Goal: Task Accomplishment & Management: Manage account settings

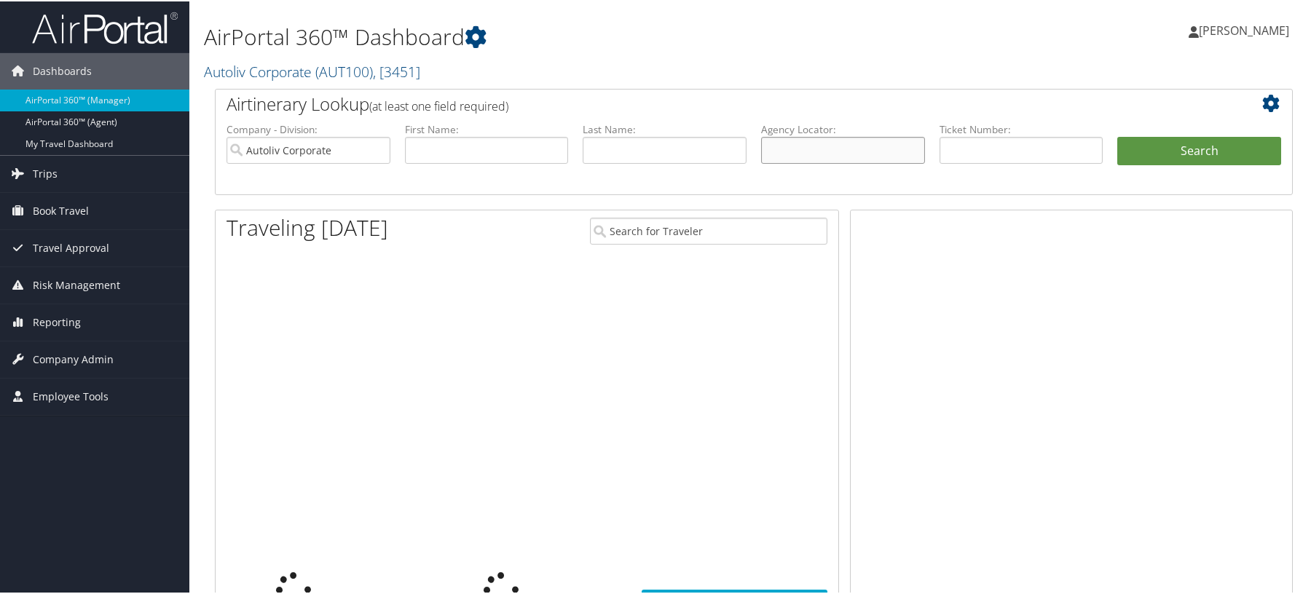
click at [820, 162] on input "text" at bounding box center [843, 148] width 164 height 27
paste input "DGJYGL"
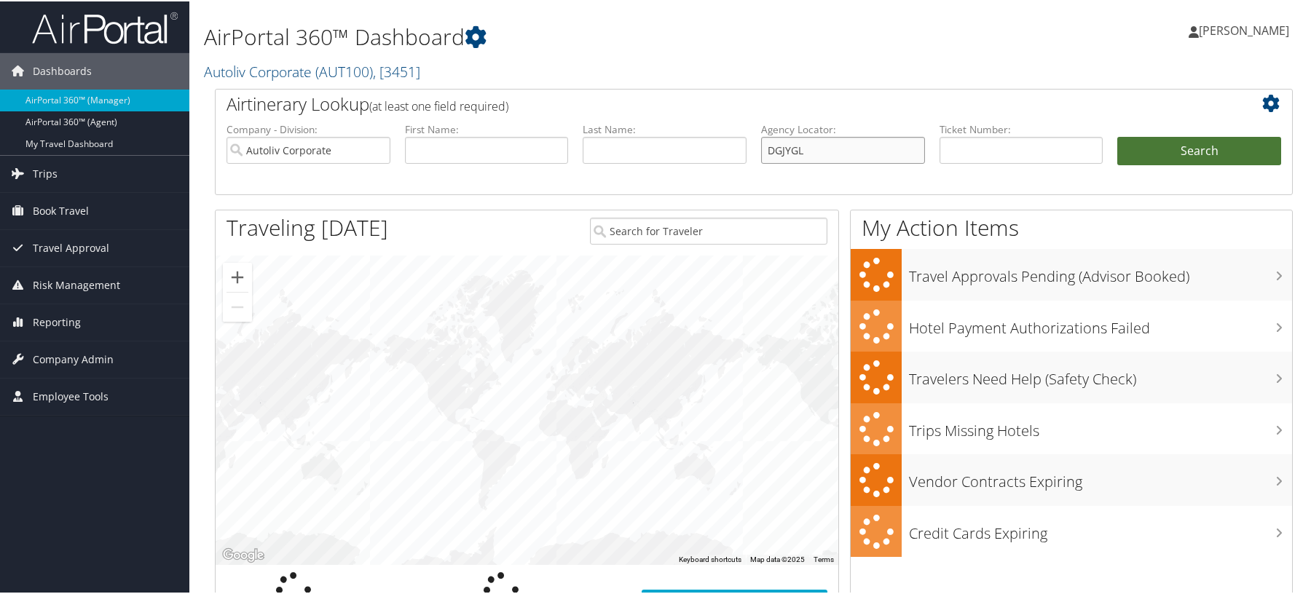
type input "DGJYGL"
click at [1175, 165] on button "Search" at bounding box center [1199, 149] width 164 height 29
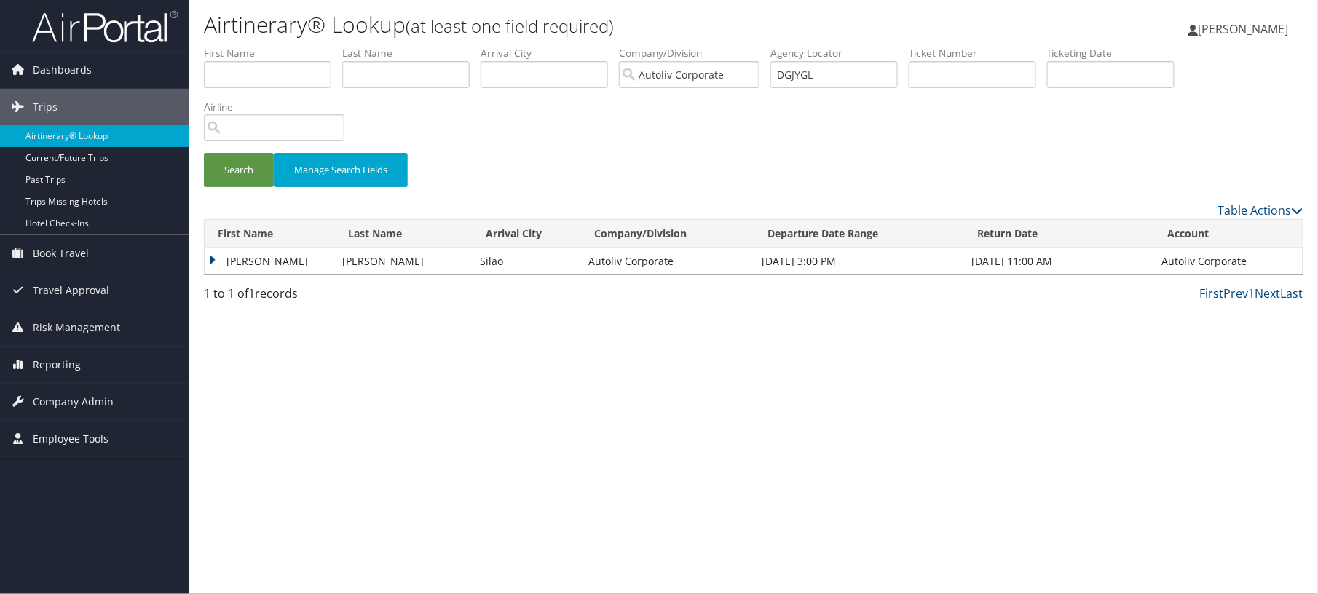
click at [296, 275] on td "CARLOS PAUL" at bounding box center [270, 261] width 130 height 26
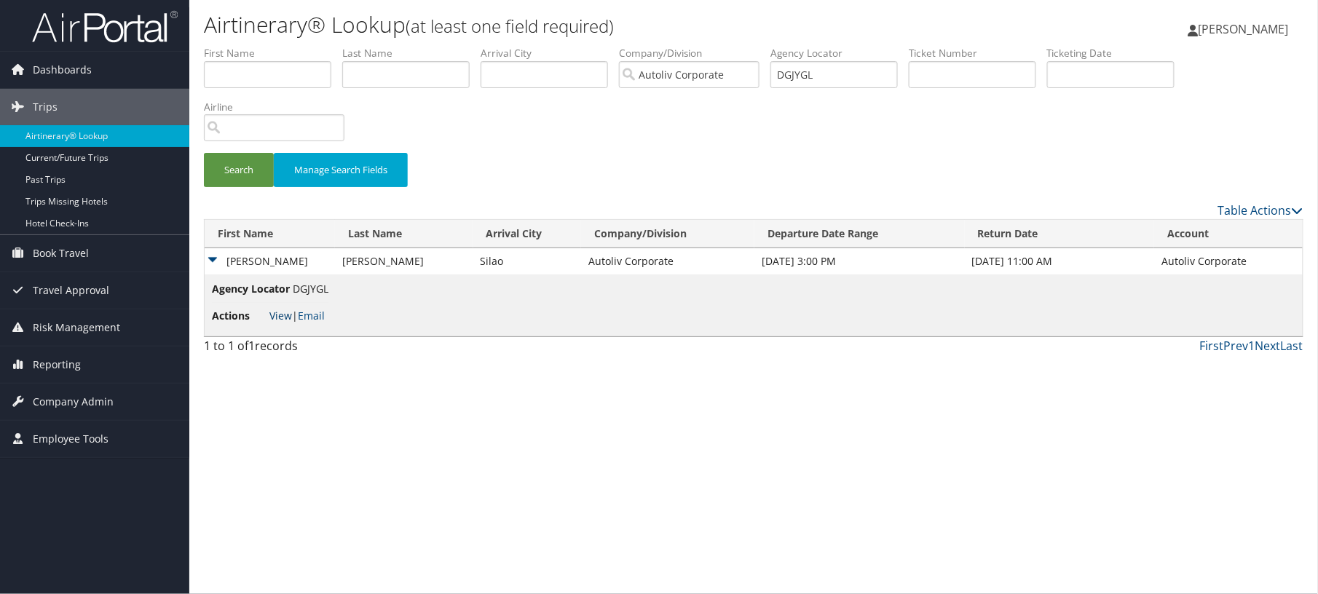
click at [283, 323] on link "View" at bounding box center [280, 316] width 23 height 14
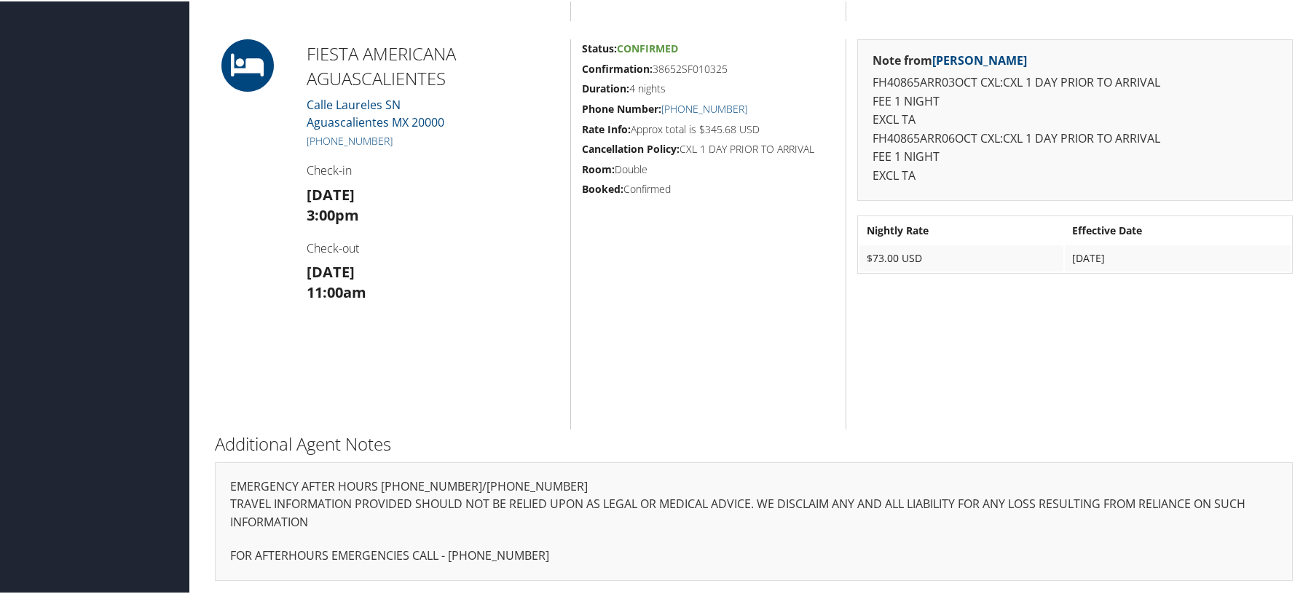
scroll to position [2547, 0]
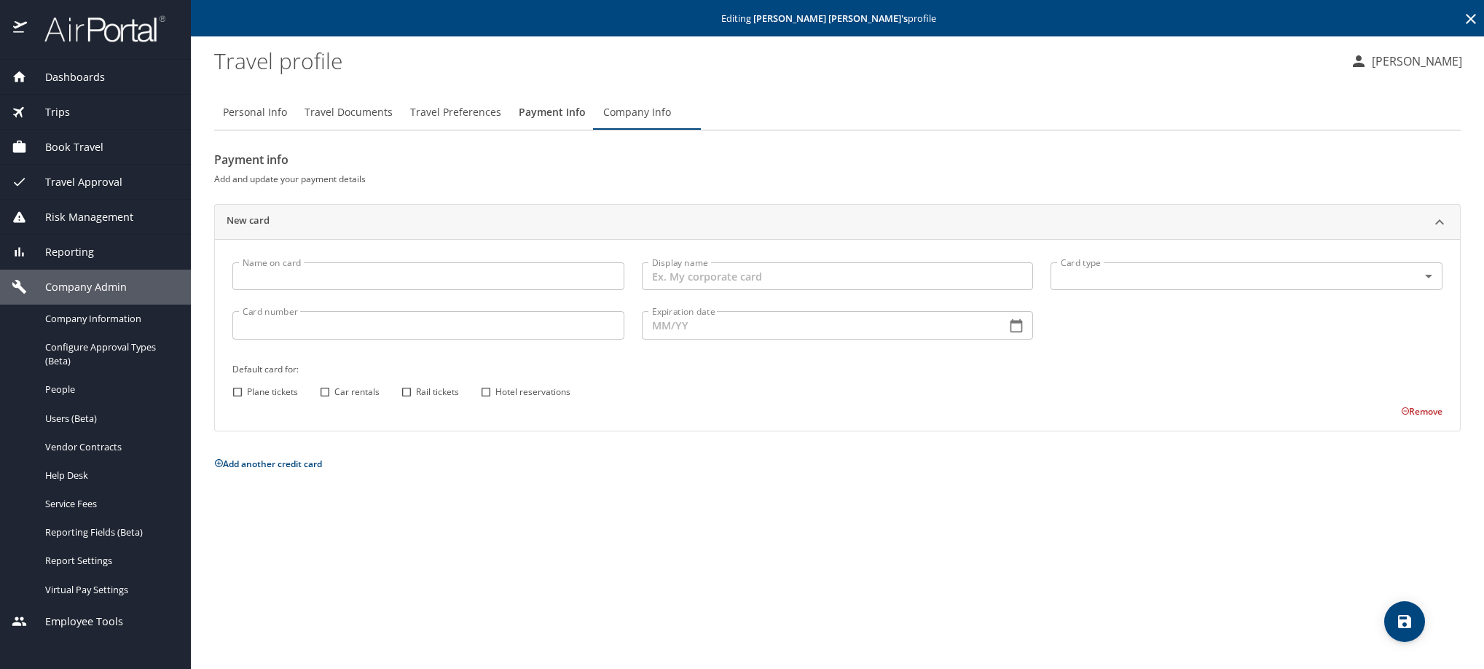
click at [1466, 20] on icon at bounding box center [1470, 18] width 17 height 17
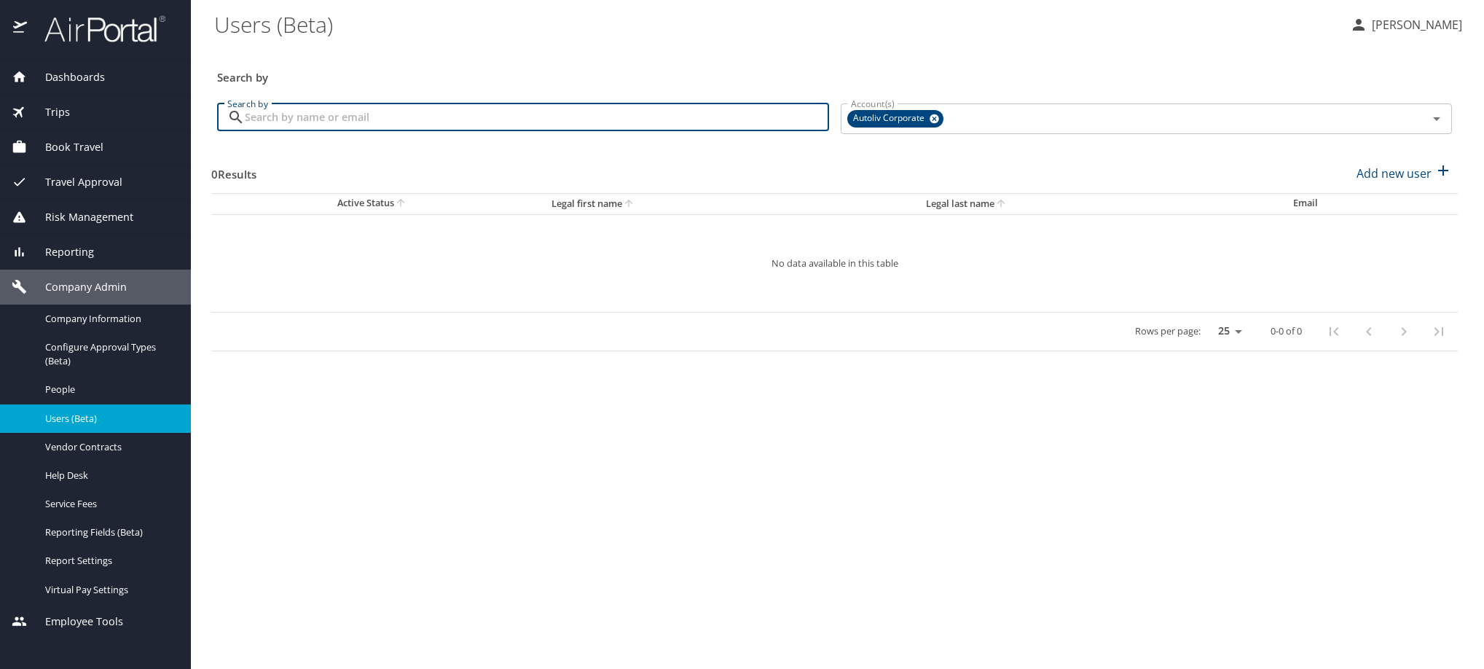
click at [509, 131] on input "Search by" at bounding box center [537, 117] width 584 height 28
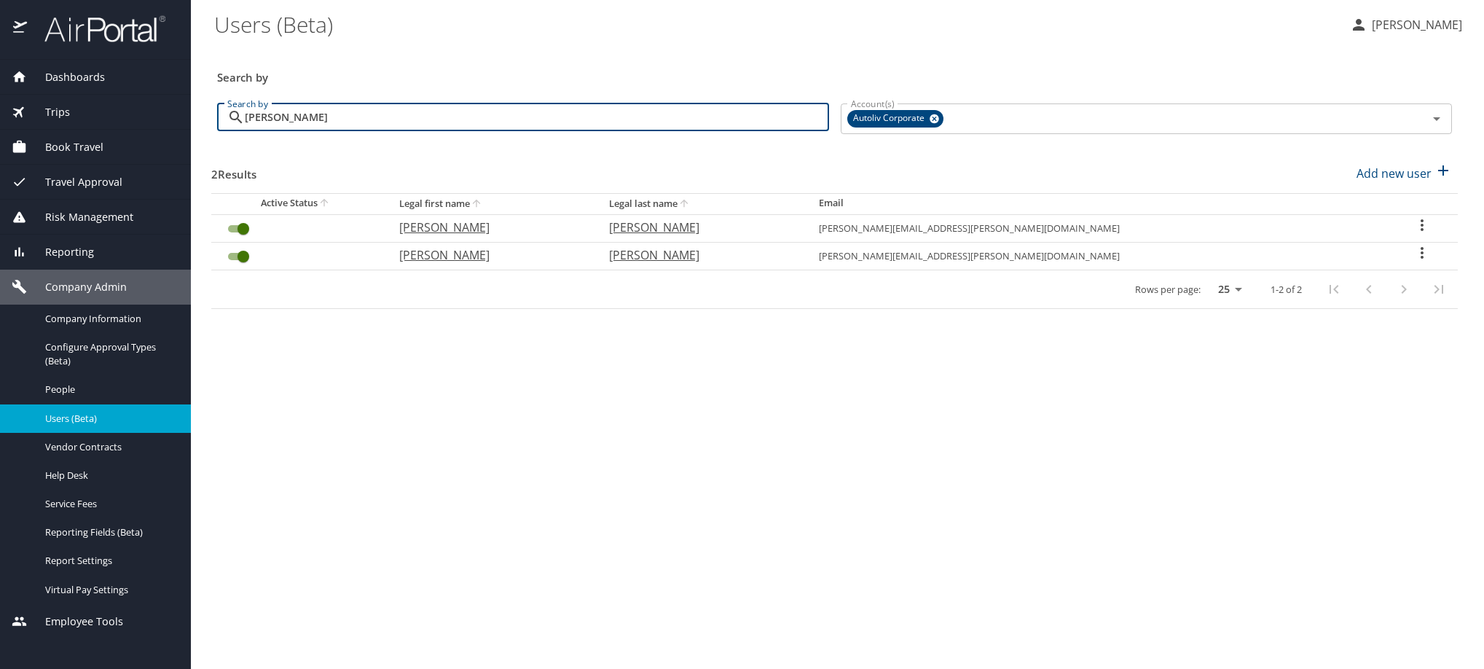
type input "solorzano"
click at [1422, 261] on icon "User Search Table" at bounding box center [1421, 252] width 17 height 17
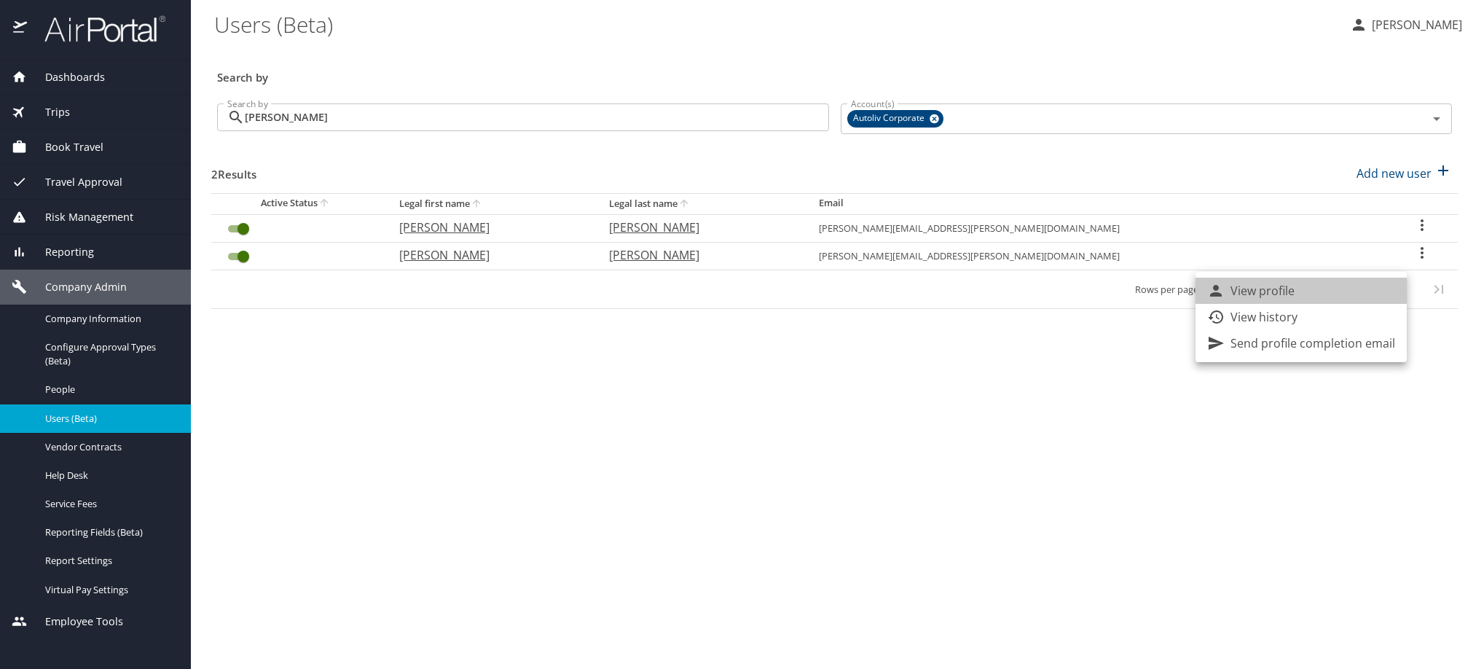
click at [1366, 302] on li "View profile" at bounding box center [1300, 291] width 211 height 26
select select "US"
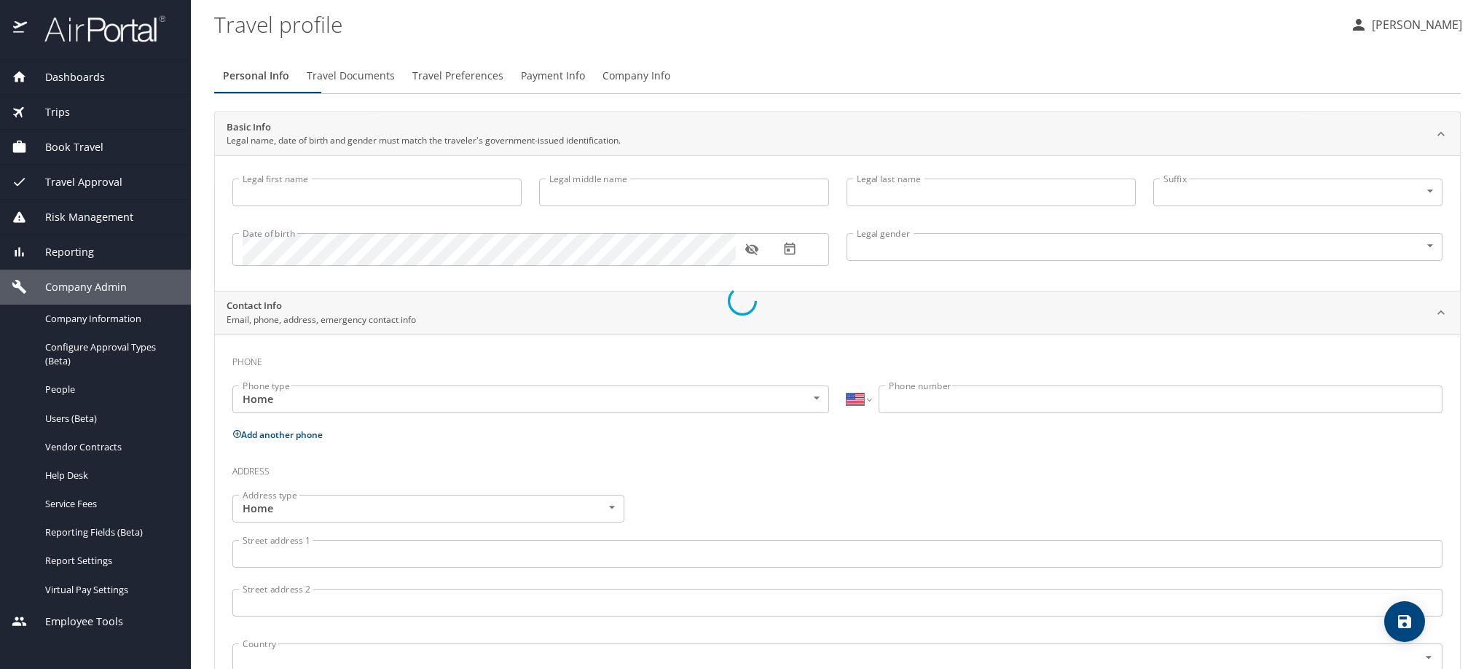
select select "MX"
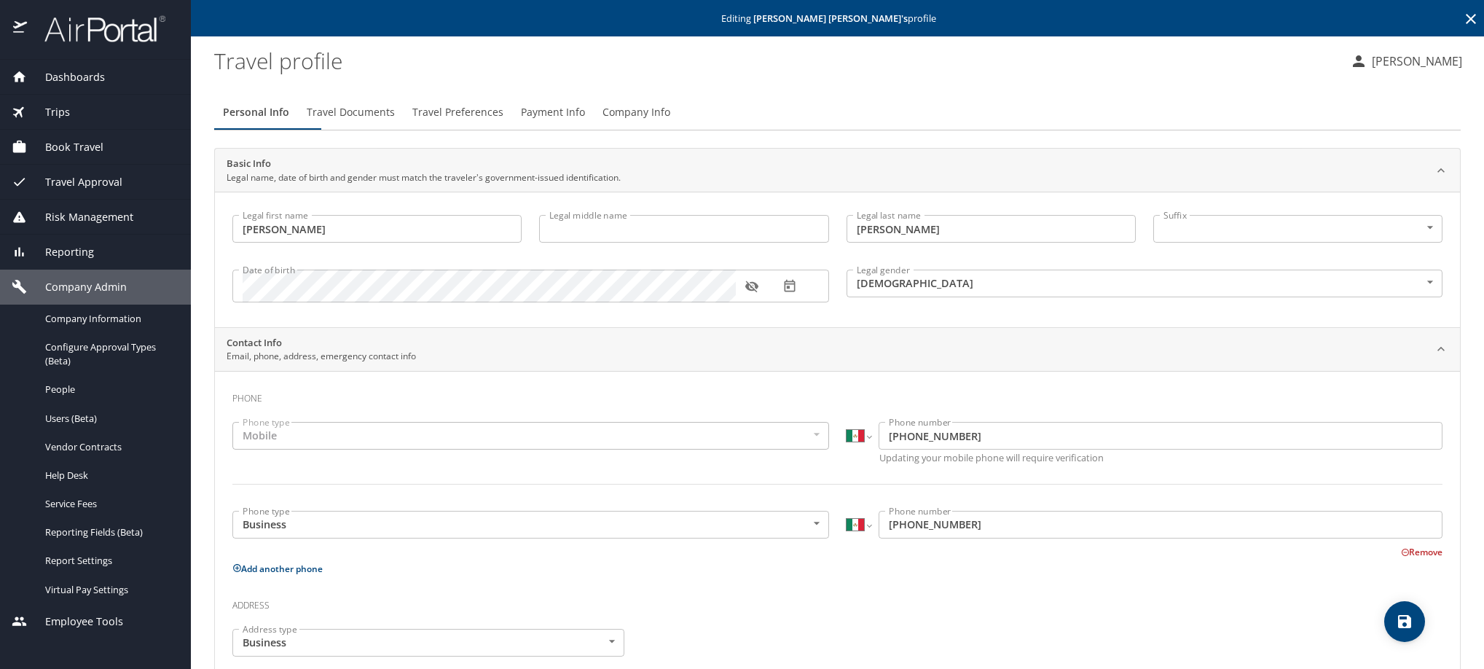
type input "Luis Rolando"
type input "Solorzano Gonzalez"
type input "Male"
type input "Rolando"
type input "Solorzano"
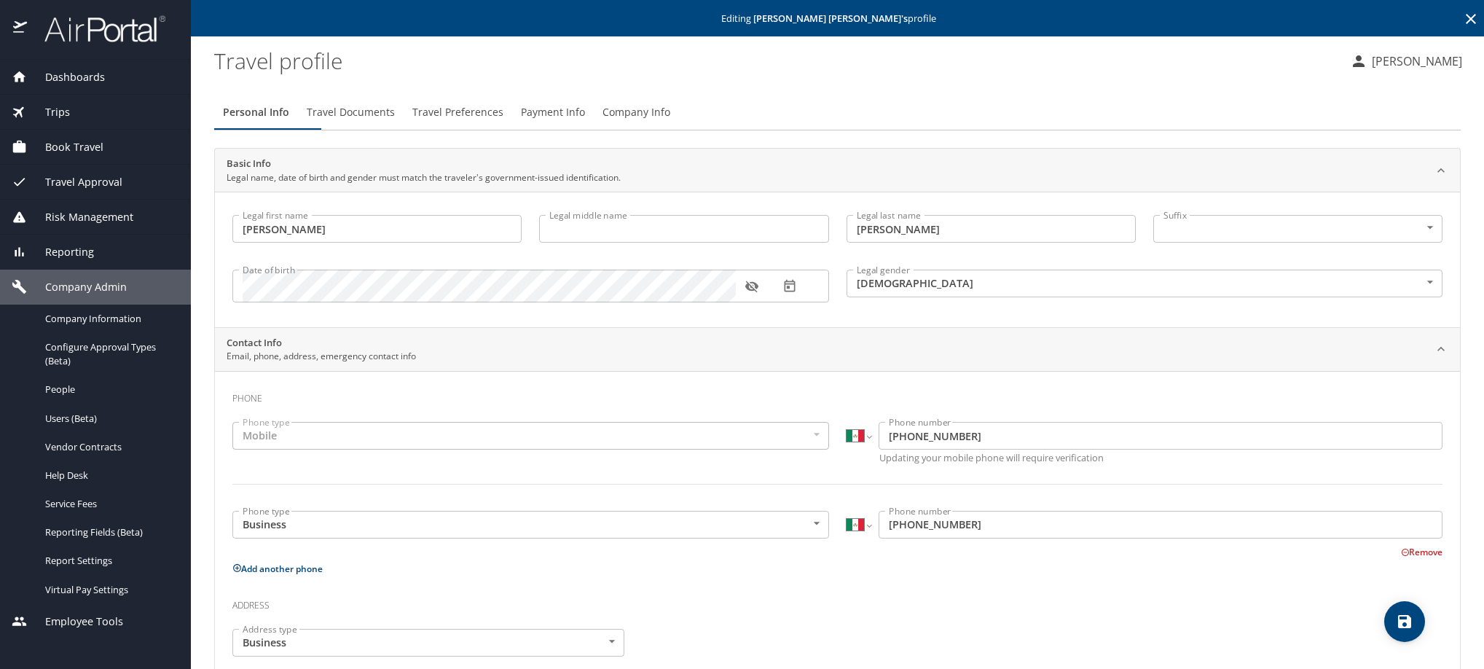
select select "MX"
type input "461 105 1531"
click at [585, 122] on span "Payment Info" at bounding box center [553, 112] width 64 height 18
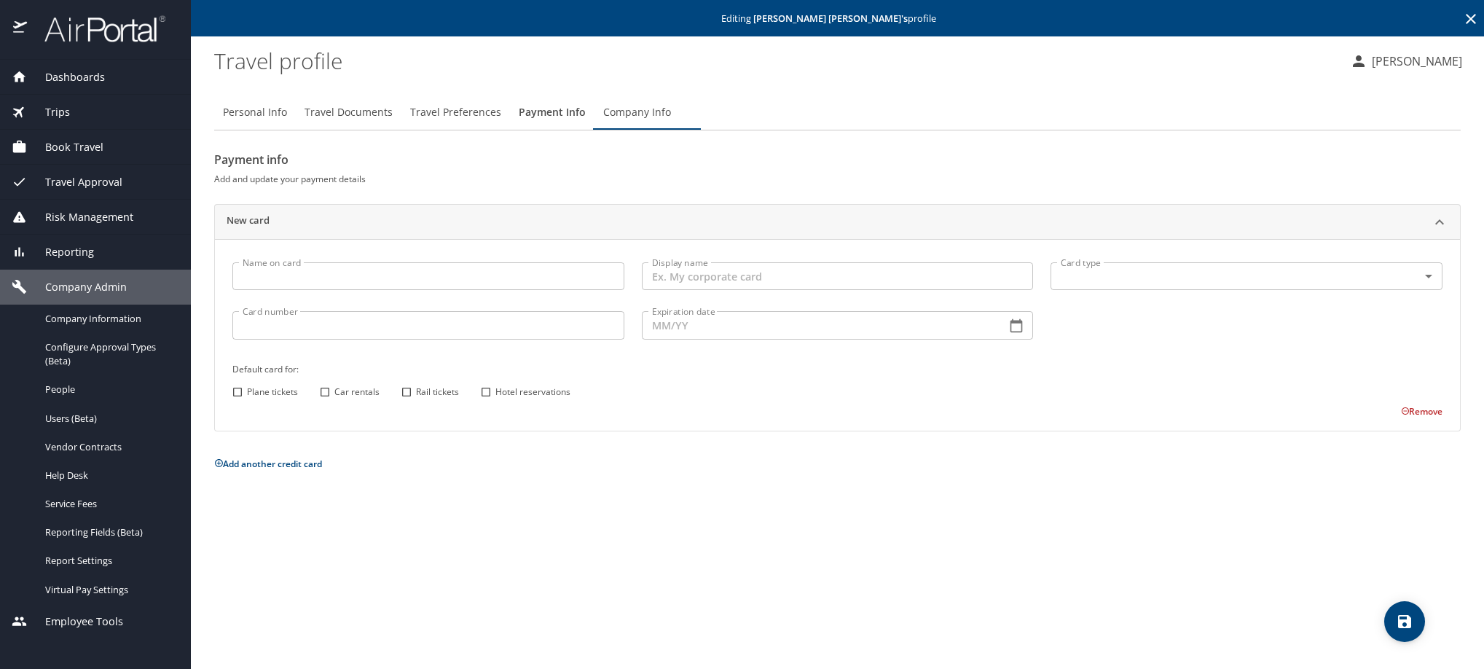
click at [1462, 20] on icon at bounding box center [1470, 18] width 17 height 17
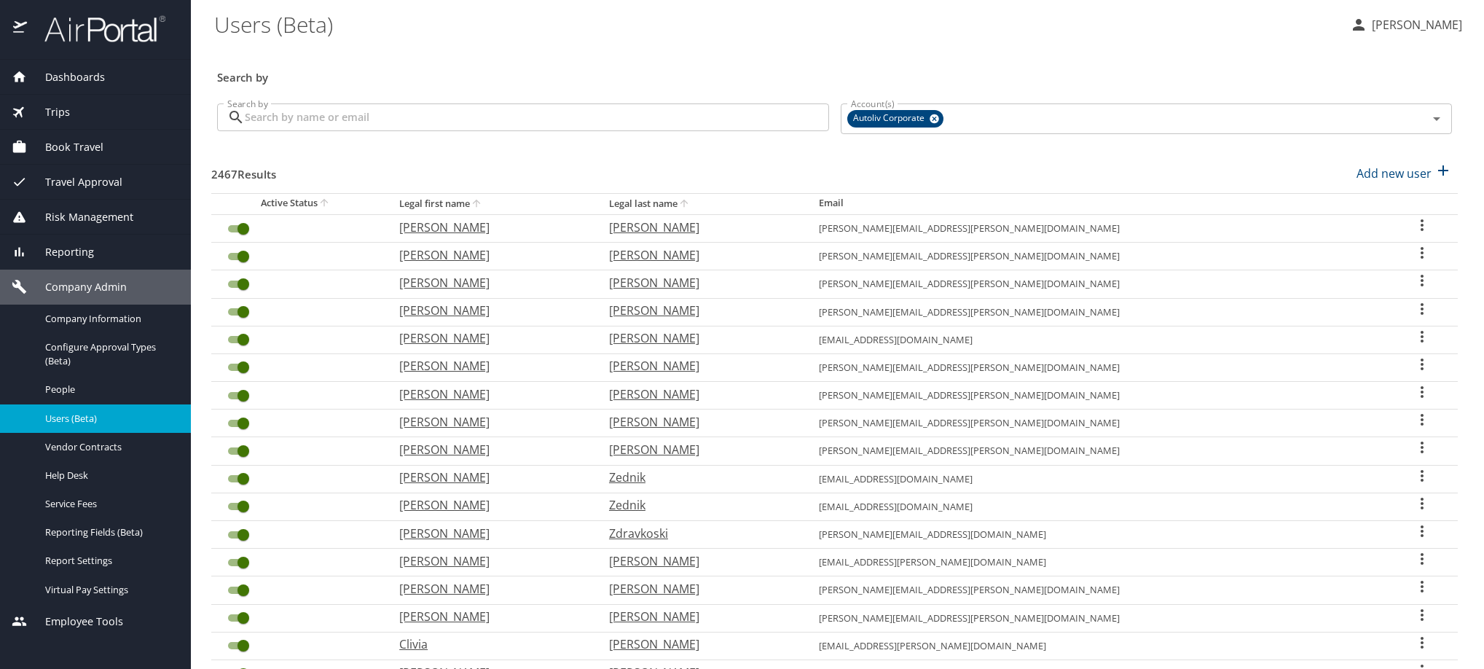
click at [457, 130] on input "Search by" at bounding box center [537, 117] width 584 height 28
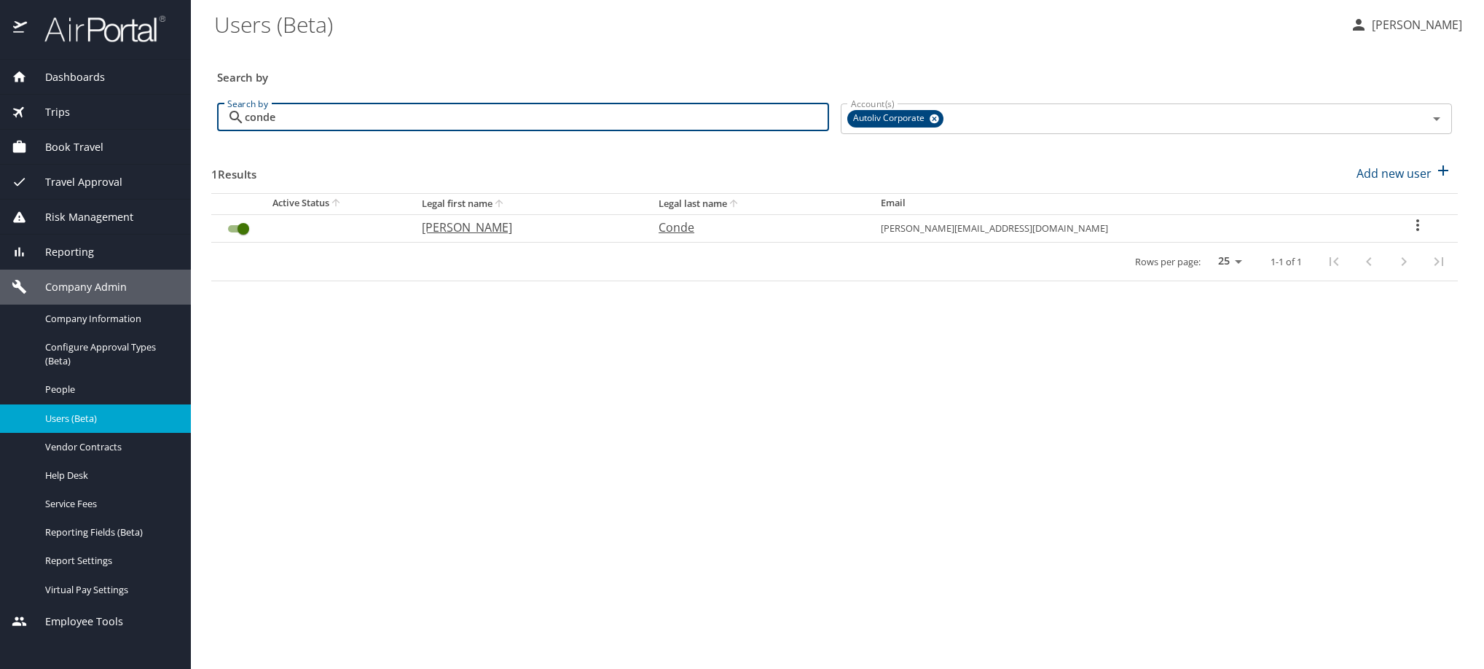
type input "conde"
click at [1409, 234] on icon "User Search Table" at bounding box center [1417, 224] width 17 height 17
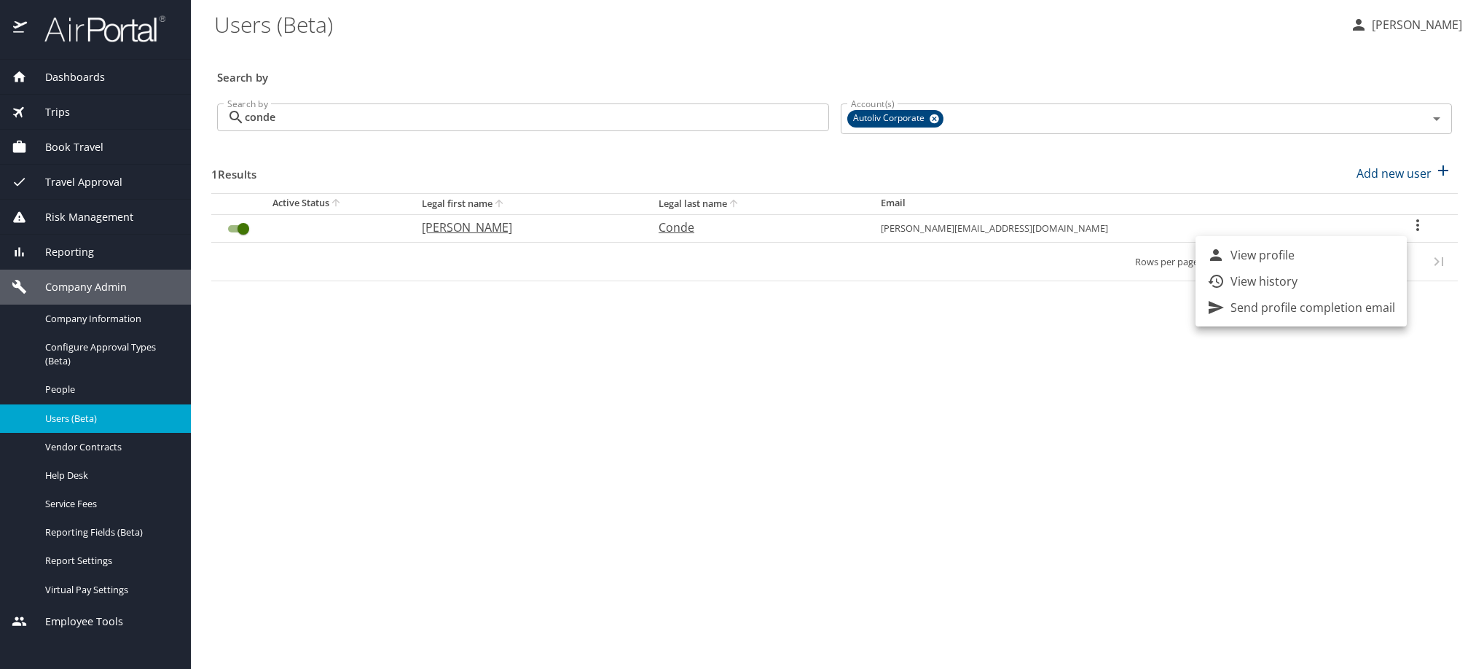
click at [1285, 258] on p "View profile" at bounding box center [1262, 254] width 64 height 17
select select "US"
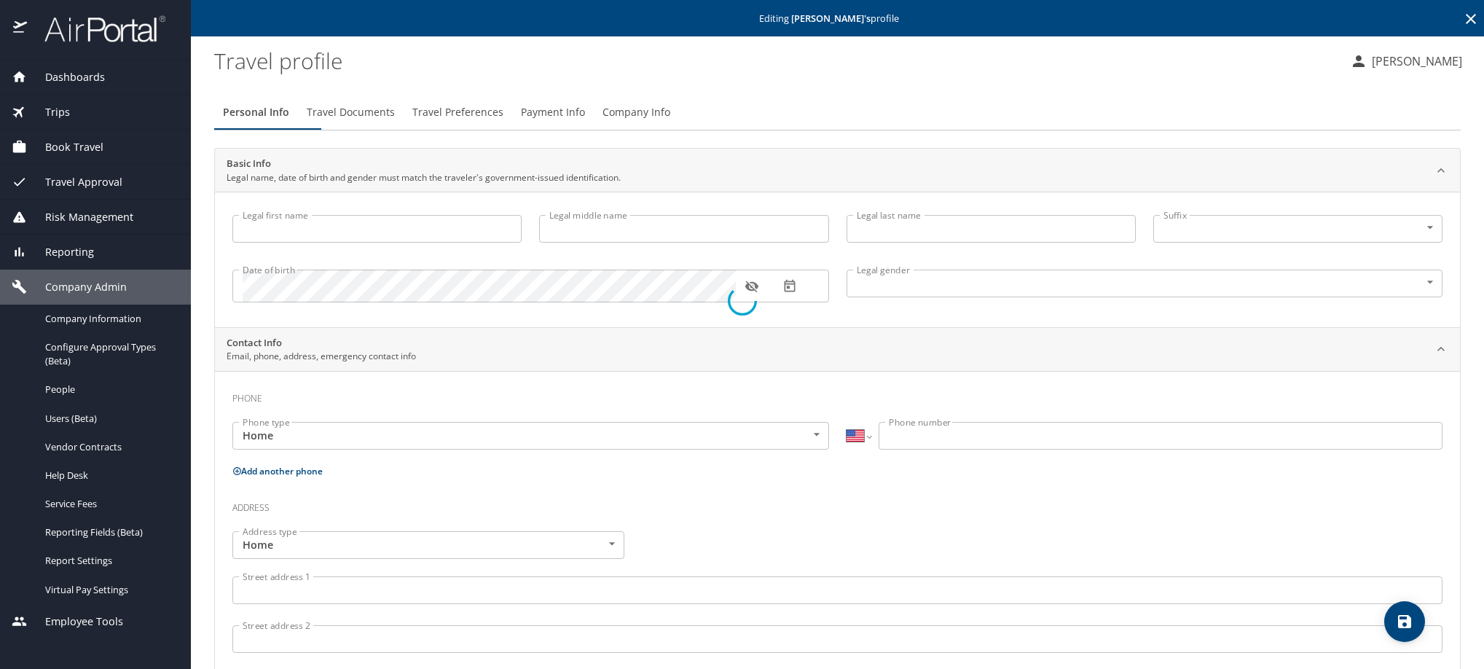
type input "Eloy"
type input "Conde"
type input "Male"
type input "Yaaresi"
type input "Delgado"
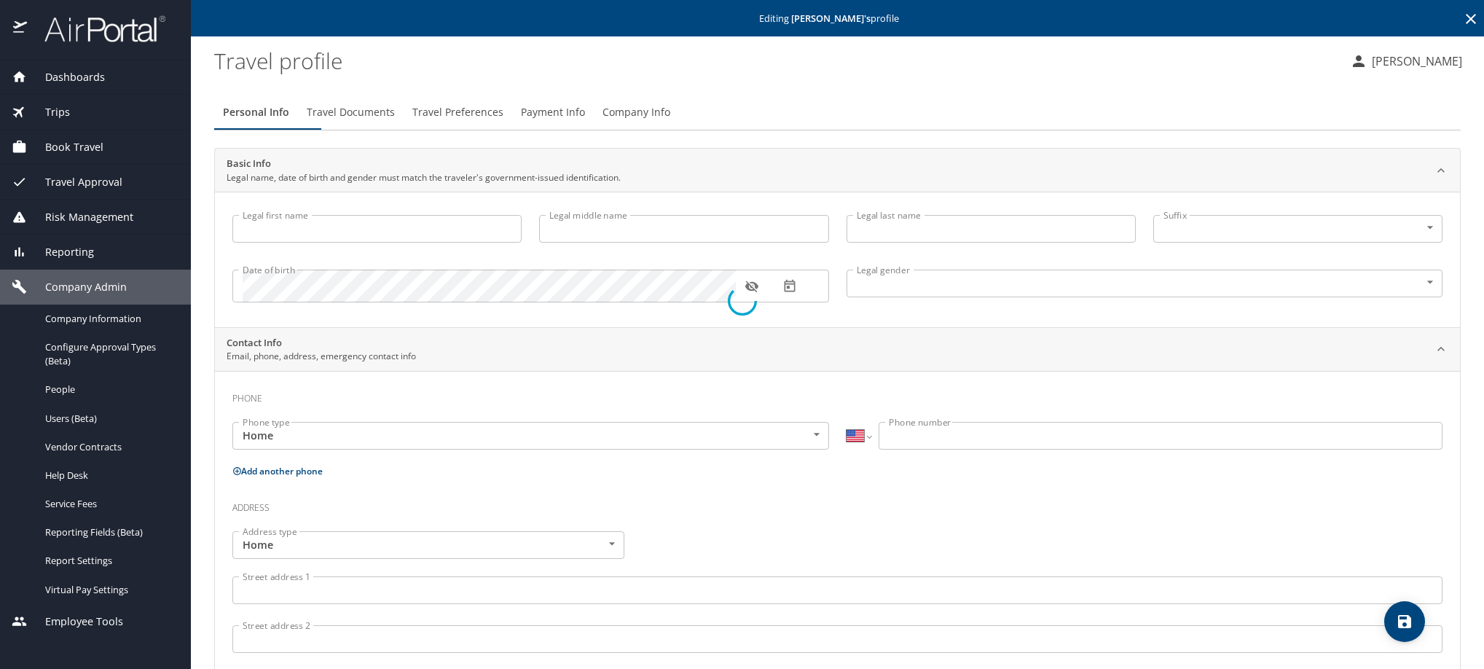
select select "MX"
type input "868 828 4573"
select select "MX"
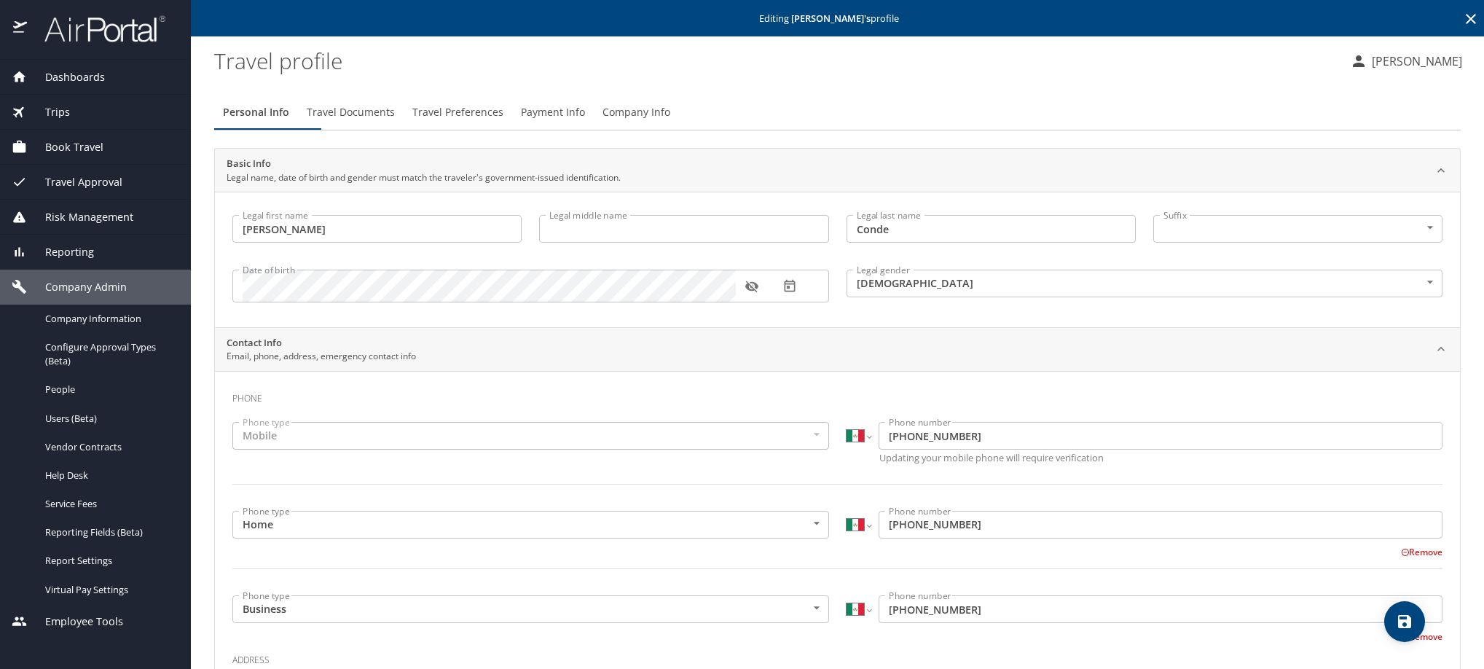
click at [585, 122] on span "Payment Info" at bounding box center [553, 112] width 64 height 18
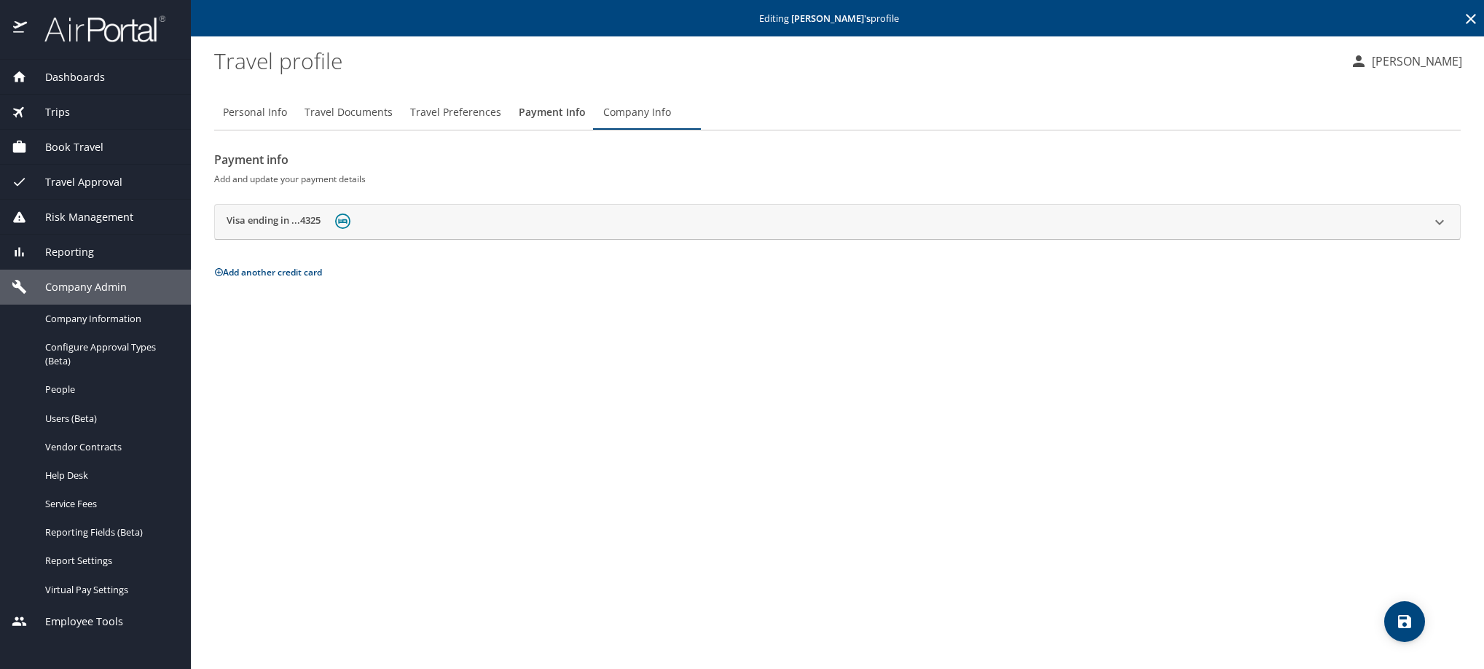
click at [310, 231] on h2 "Visa ending in ...4325" at bounding box center [274, 221] width 94 height 17
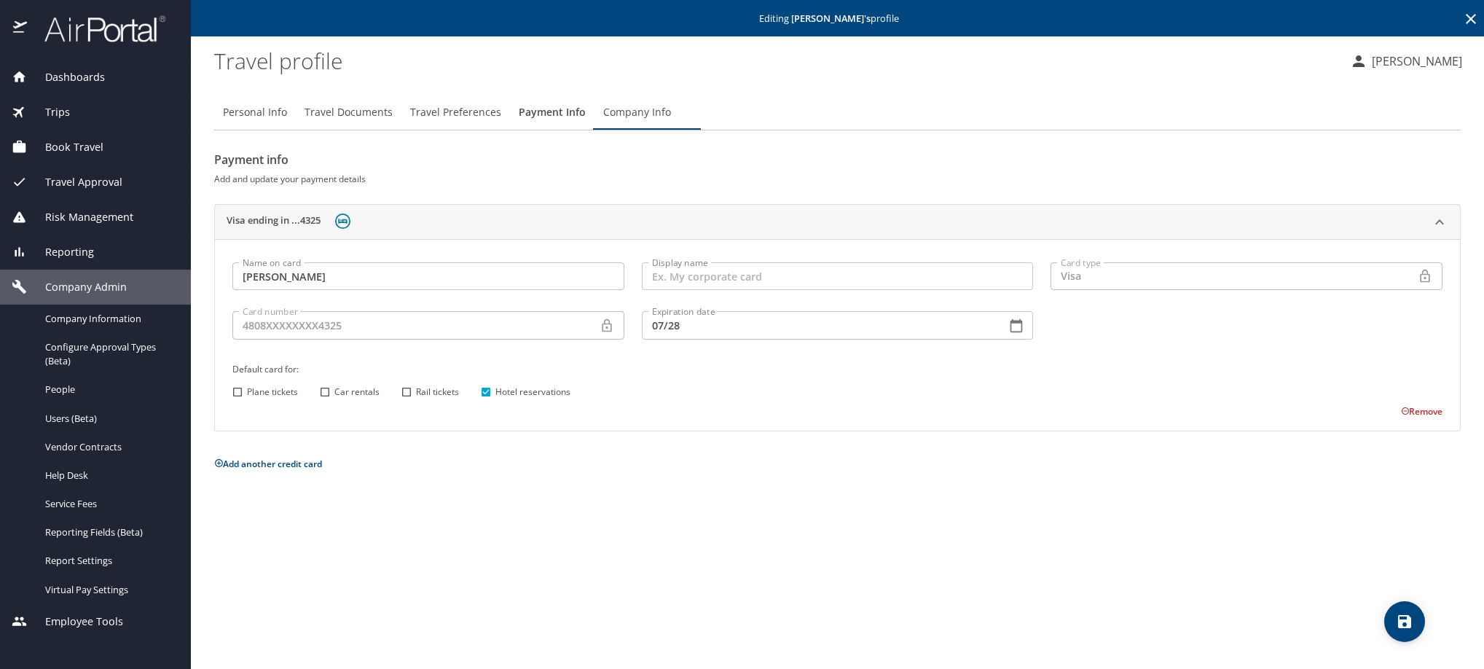
click at [323, 401] on input "Car rentals" at bounding box center [324, 391] width 19 height 19
checkbox input "true"
click at [407, 401] on input "Rail tickets" at bounding box center [406, 391] width 19 height 19
checkbox input "true"
click at [1404, 625] on icon "save" at bounding box center [1404, 621] width 17 height 17
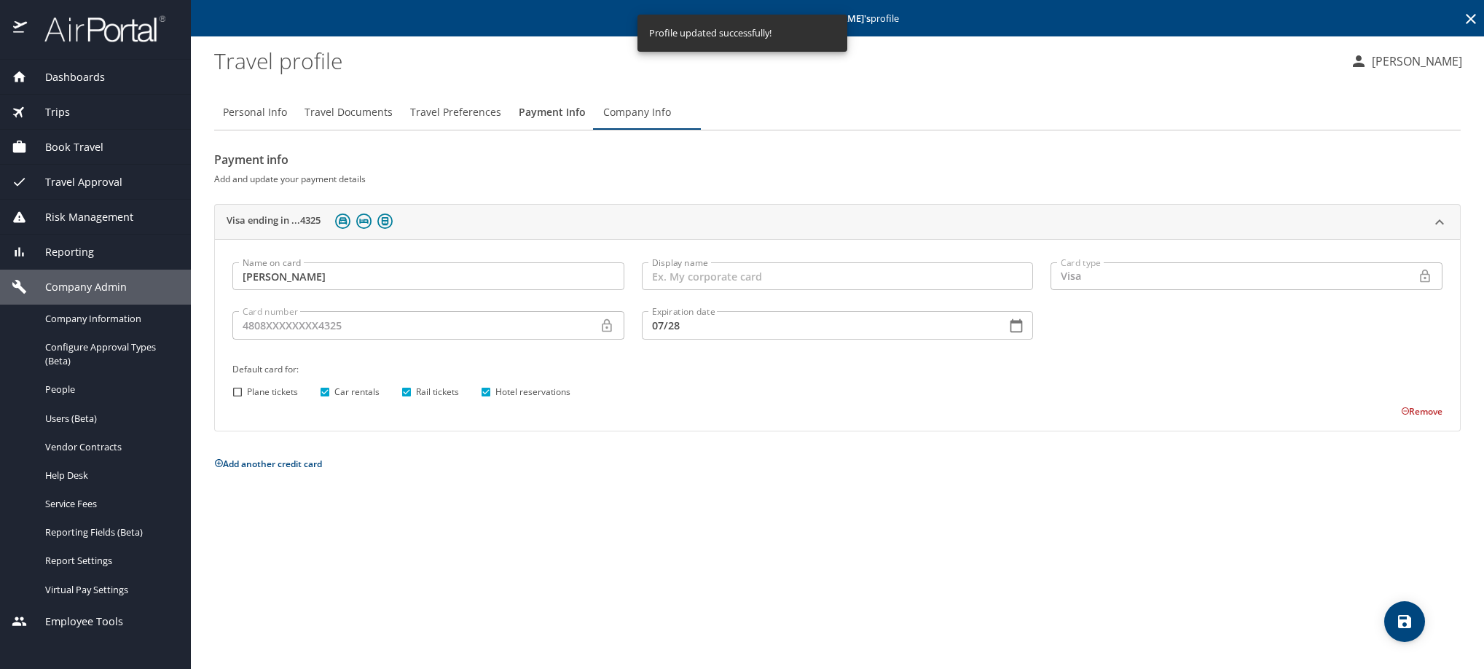
click at [1462, 20] on icon at bounding box center [1470, 18] width 17 height 17
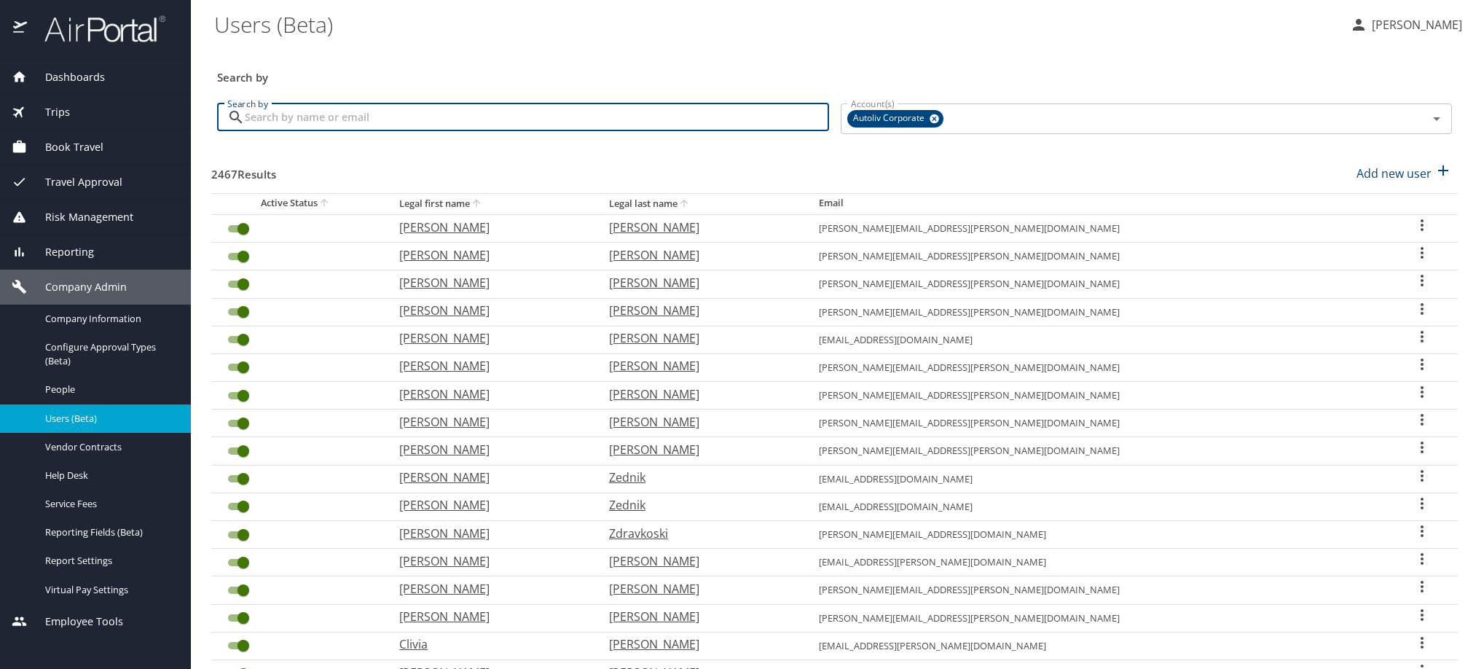
click at [339, 122] on input "Search by" at bounding box center [537, 117] width 584 height 28
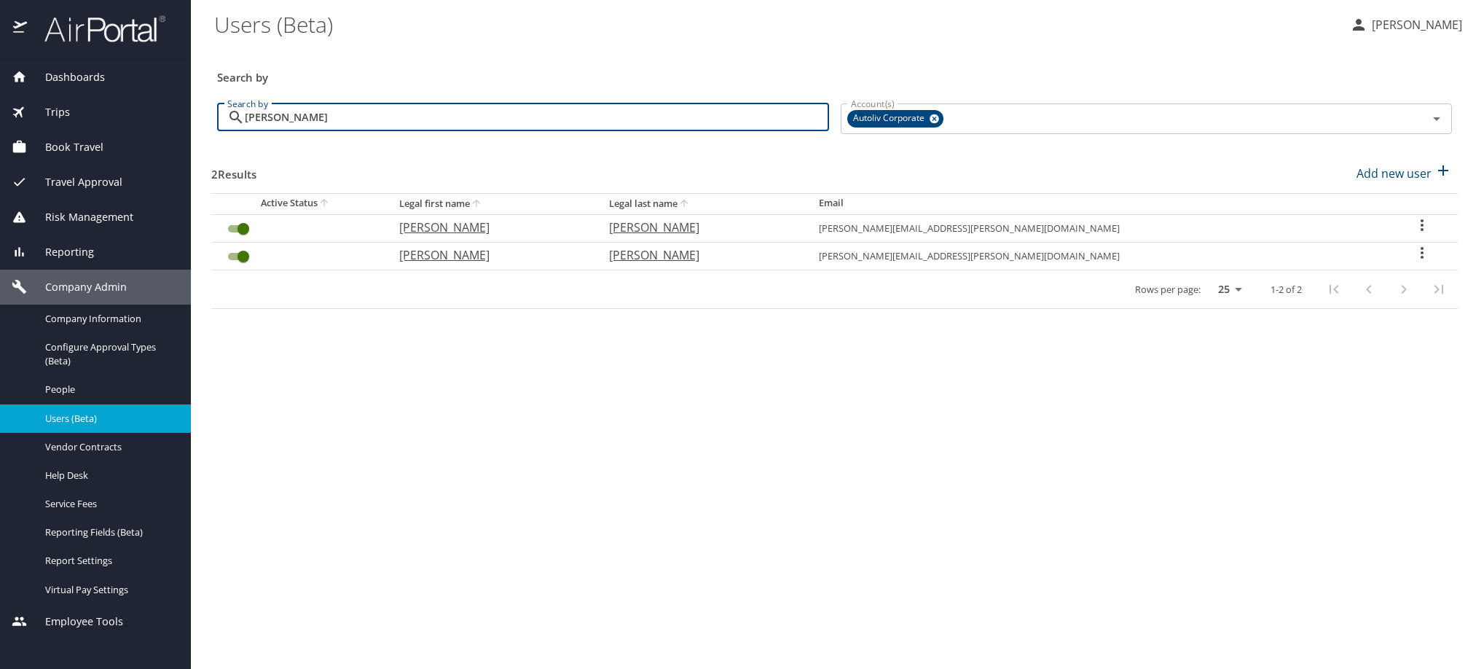
type input "solorzano"
click at [1413, 261] on icon "User Search Table" at bounding box center [1421, 252] width 17 height 17
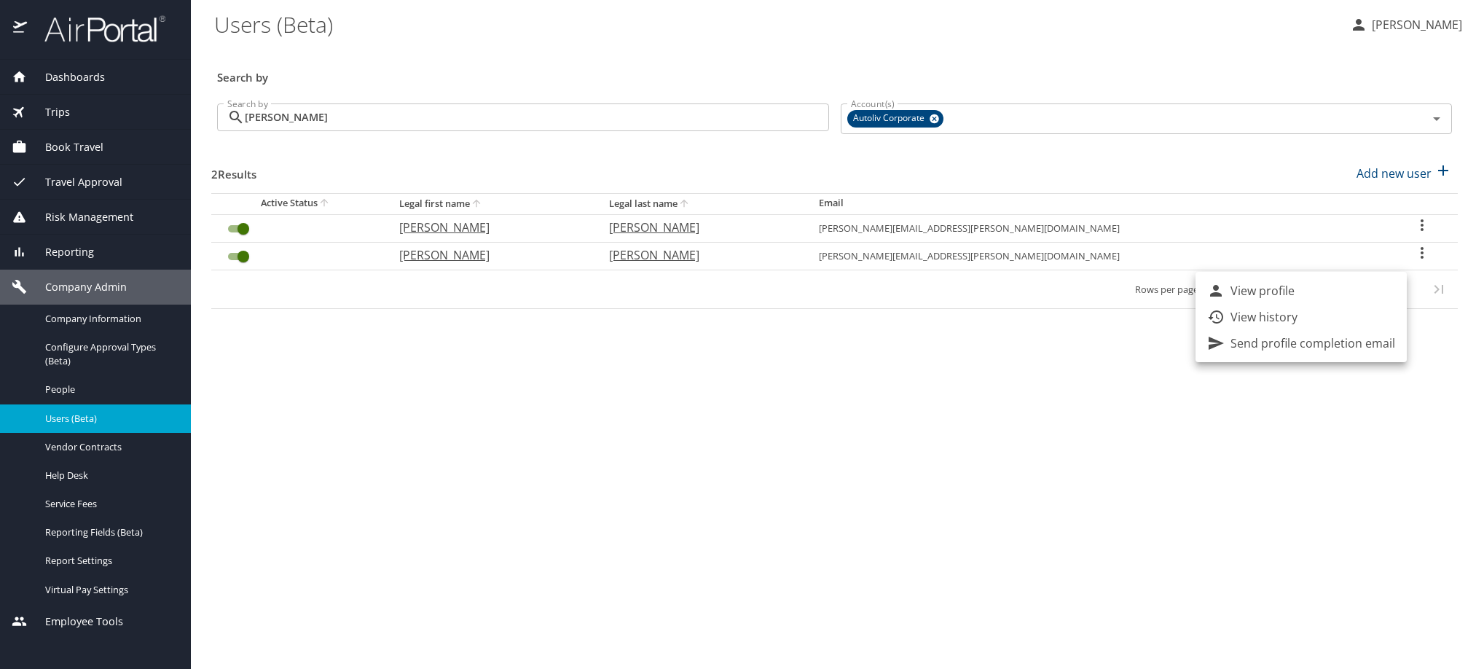
click at [1362, 296] on li "View profile" at bounding box center [1300, 291] width 211 height 26
select select "US"
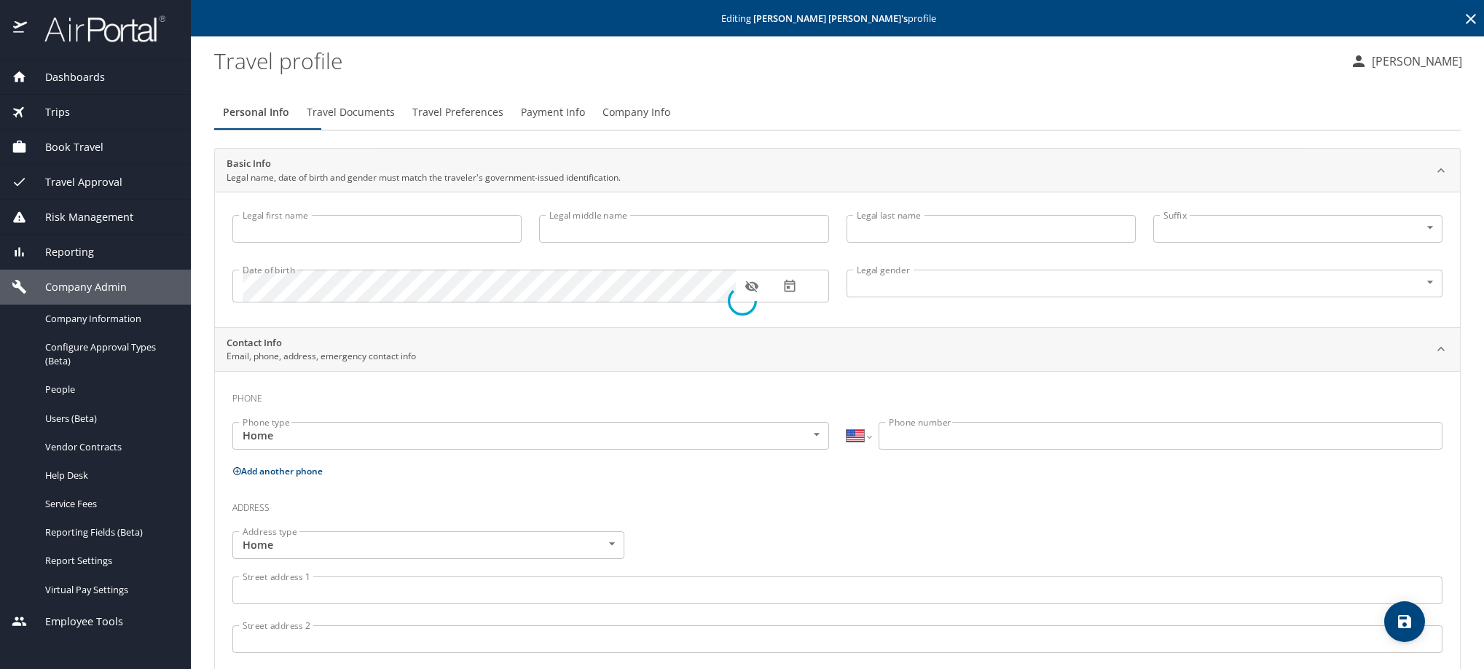
type input "Luis Rolando"
type input "Solorzano Gonzalez"
type input "Male"
type input "Rolando"
type input "Solorzano"
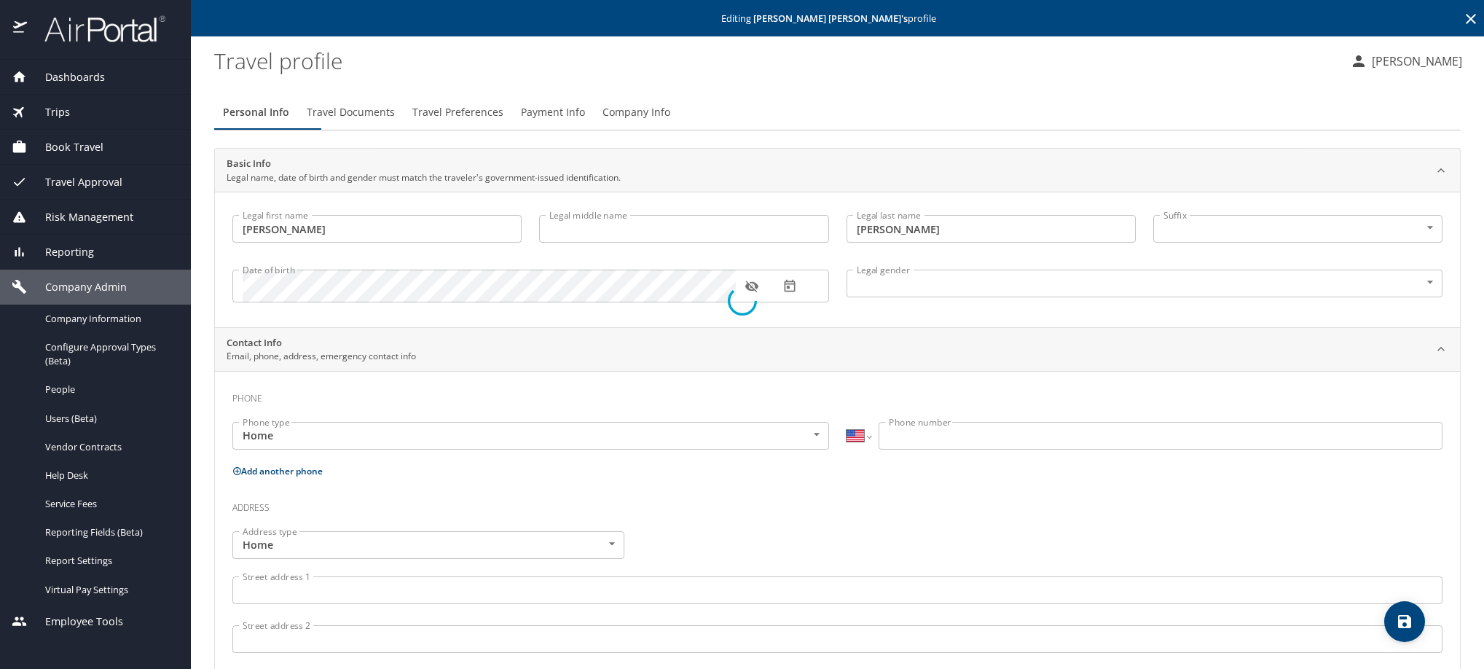
select select "MX"
type input "461 105 1531"
select select "MX"
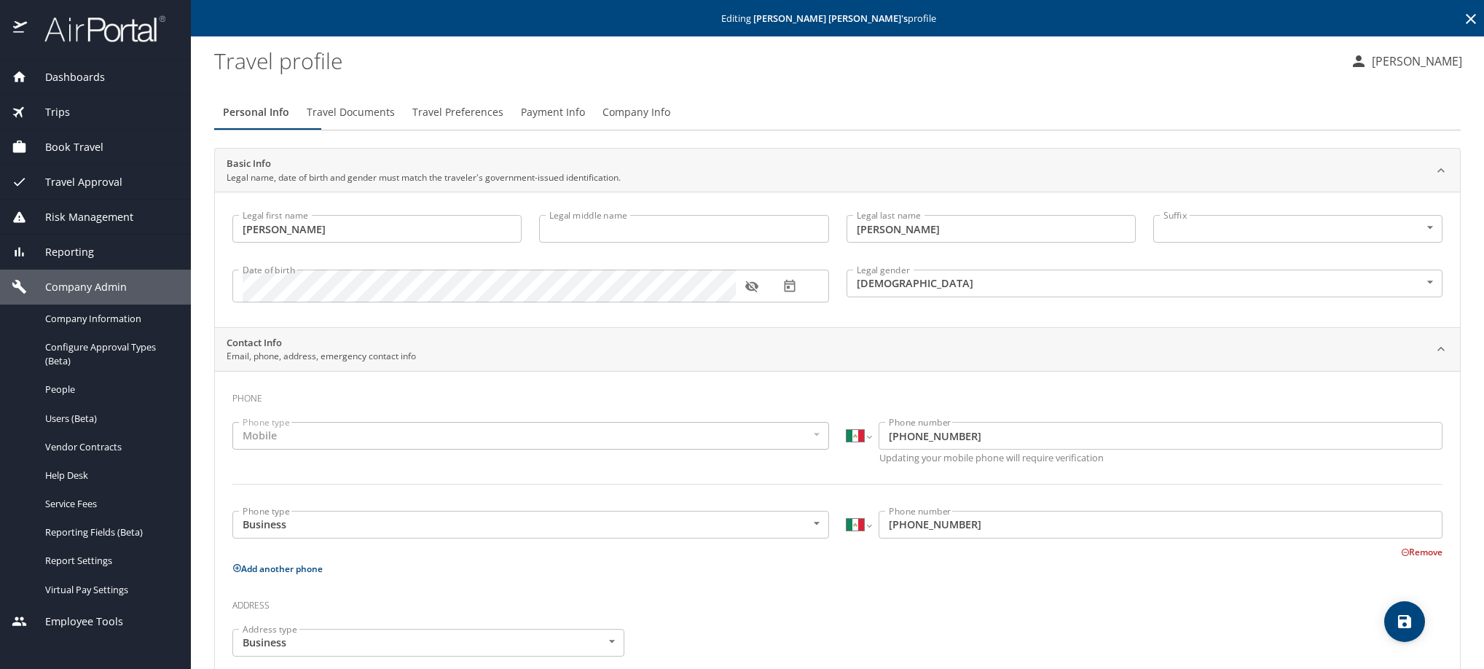
click at [585, 122] on span "Payment Info" at bounding box center [553, 112] width 64 height 18
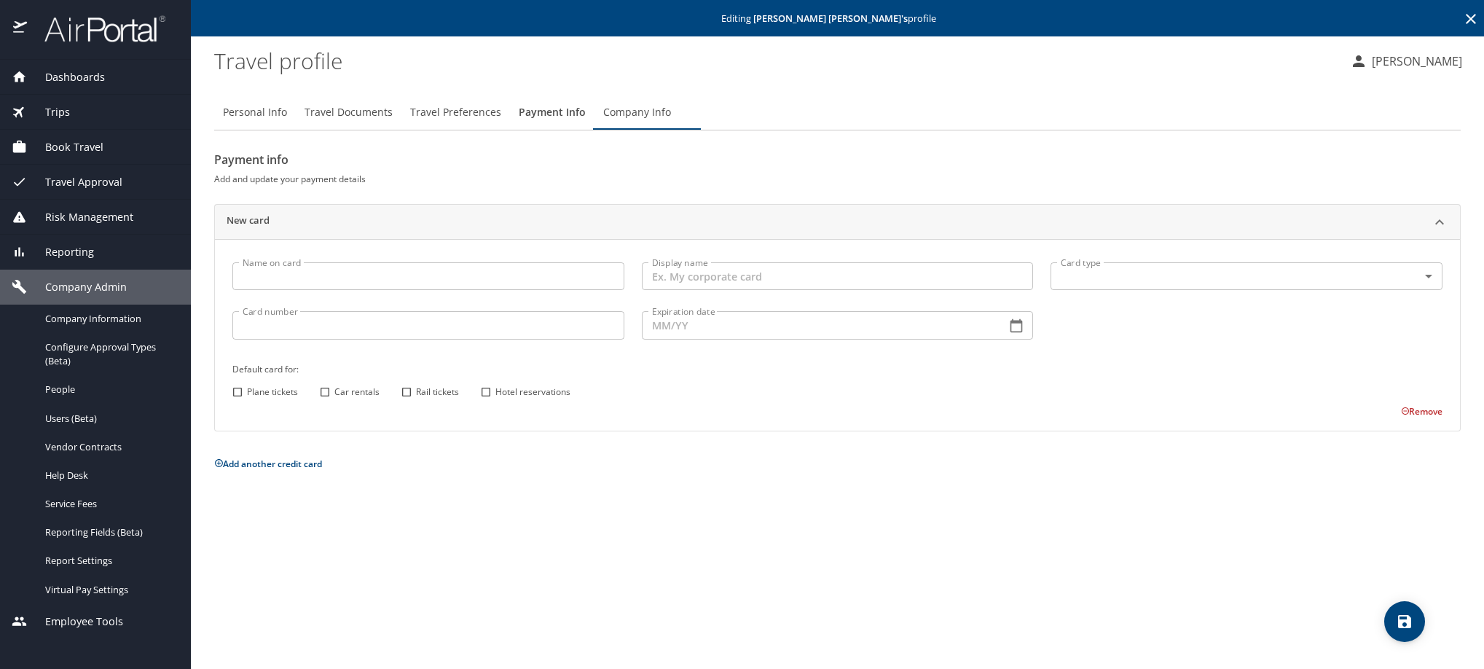
click at [1467, 27] on icon at bounding box center [1470, 18] width 17 height 17
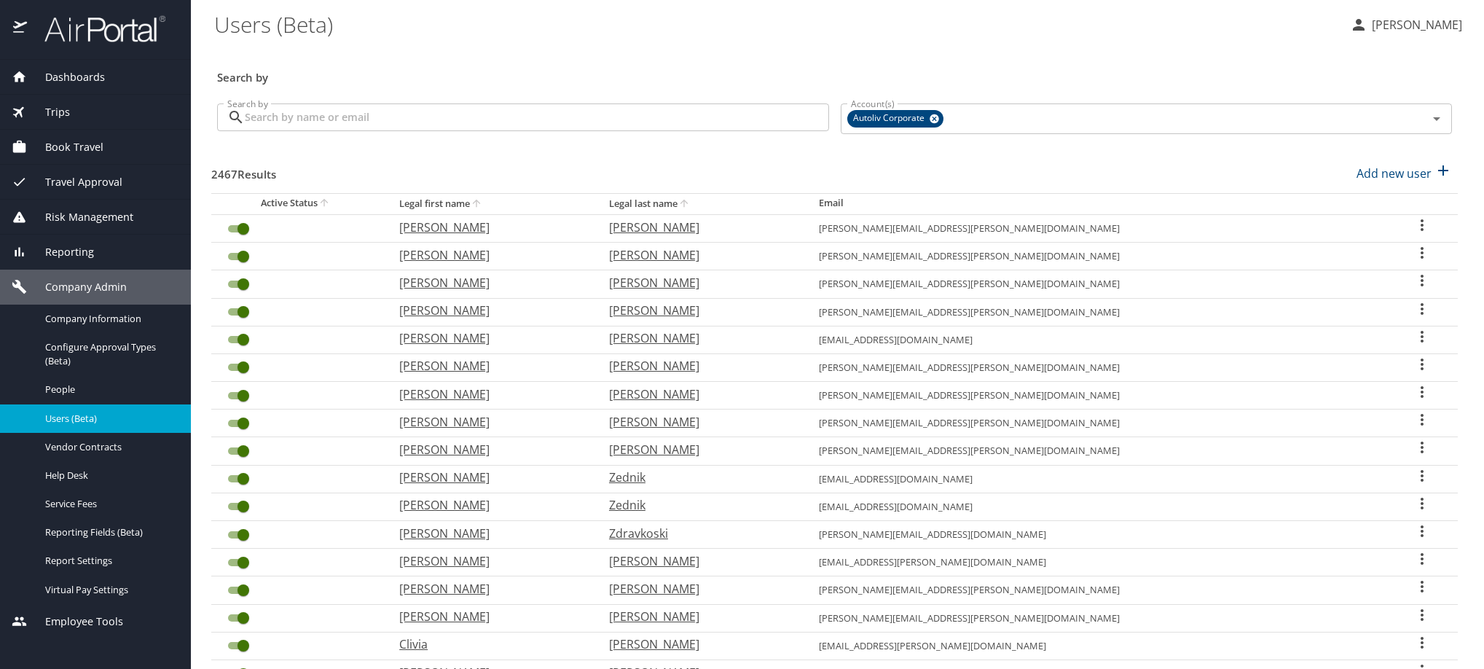
click at [623, 125] on input "Search by" at bounding box center [537, 117] width 584 height 28
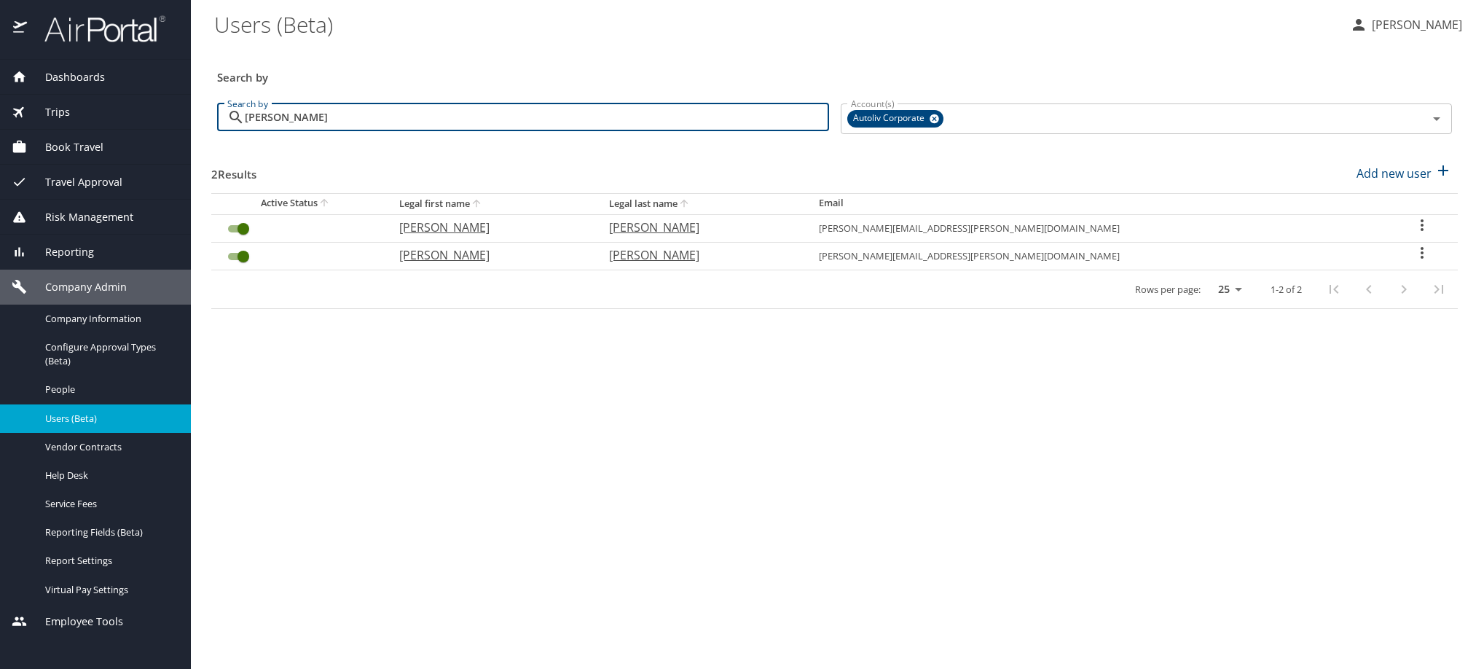
type input "solorzano"
click at [1417, 261] on icon "User Search Table" at bounding box center [1421, 252] width 17 height 17
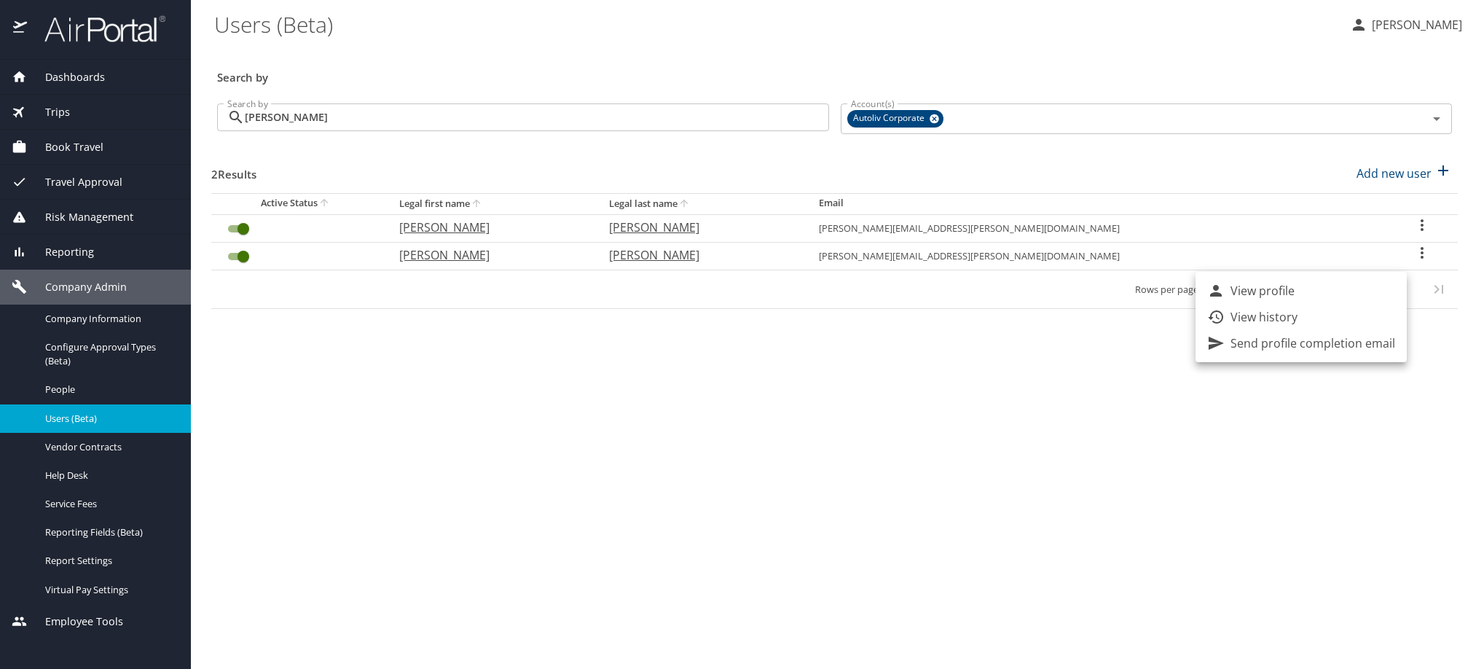
click at [1353, 299] on li "View profile" at bounding box center [1300, 291] width 211 height 26
select select "US"
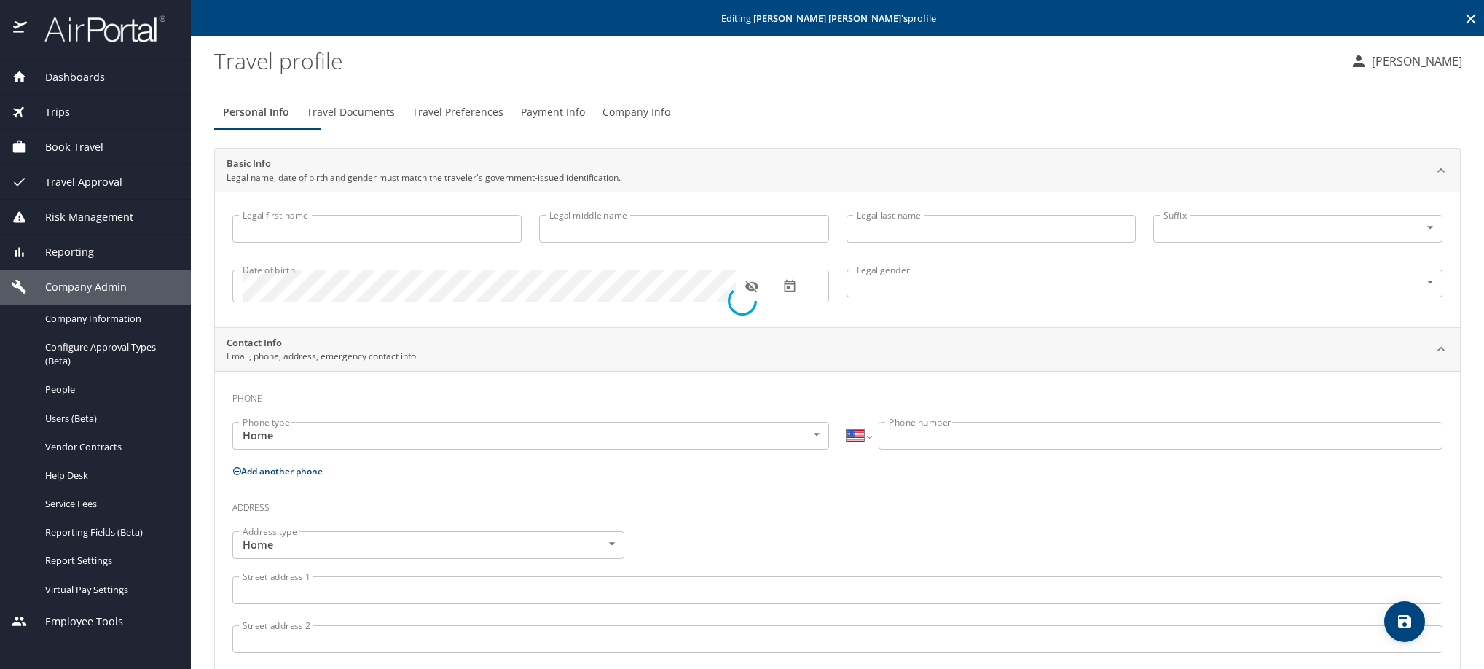
type input "Luis Rolando"
type input "Solorzano Gonzalez"
type input "Male"
type input "Rolando"
type input "Solorzano"
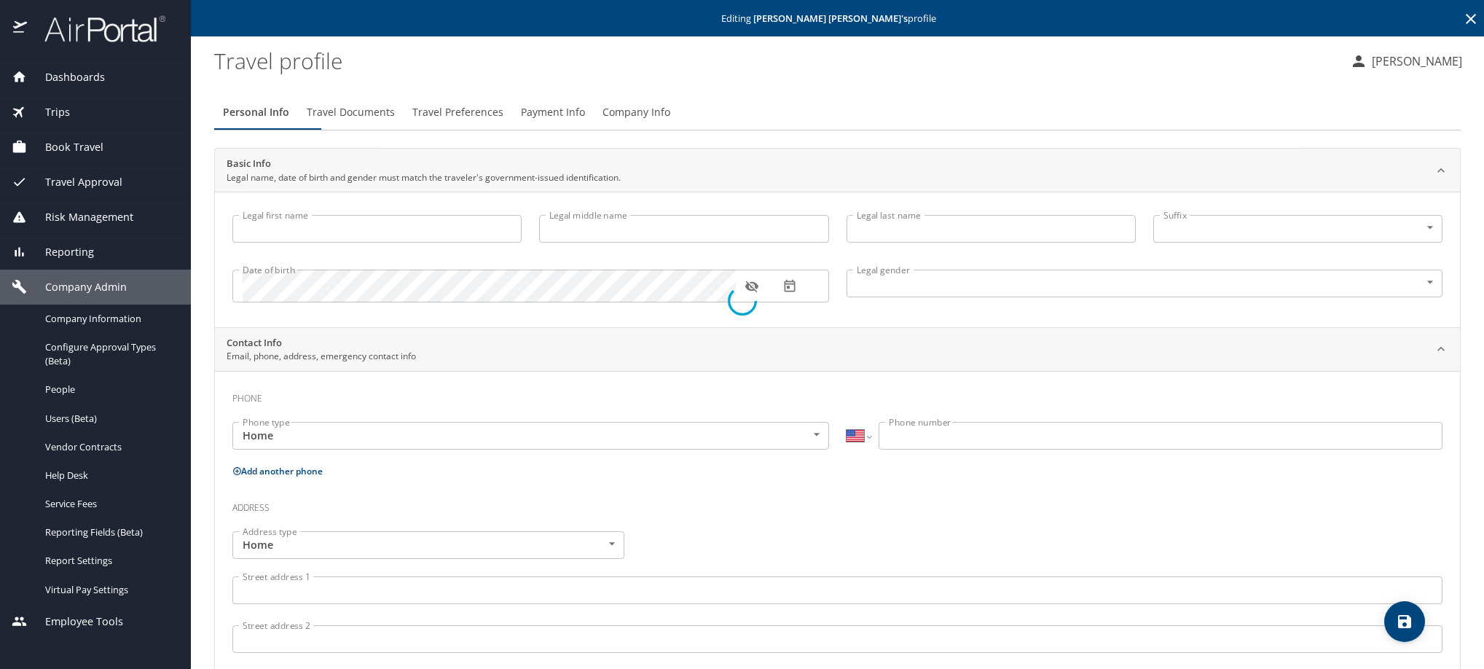
select select "MX"
type input "461 105 1531"
select select "MX"
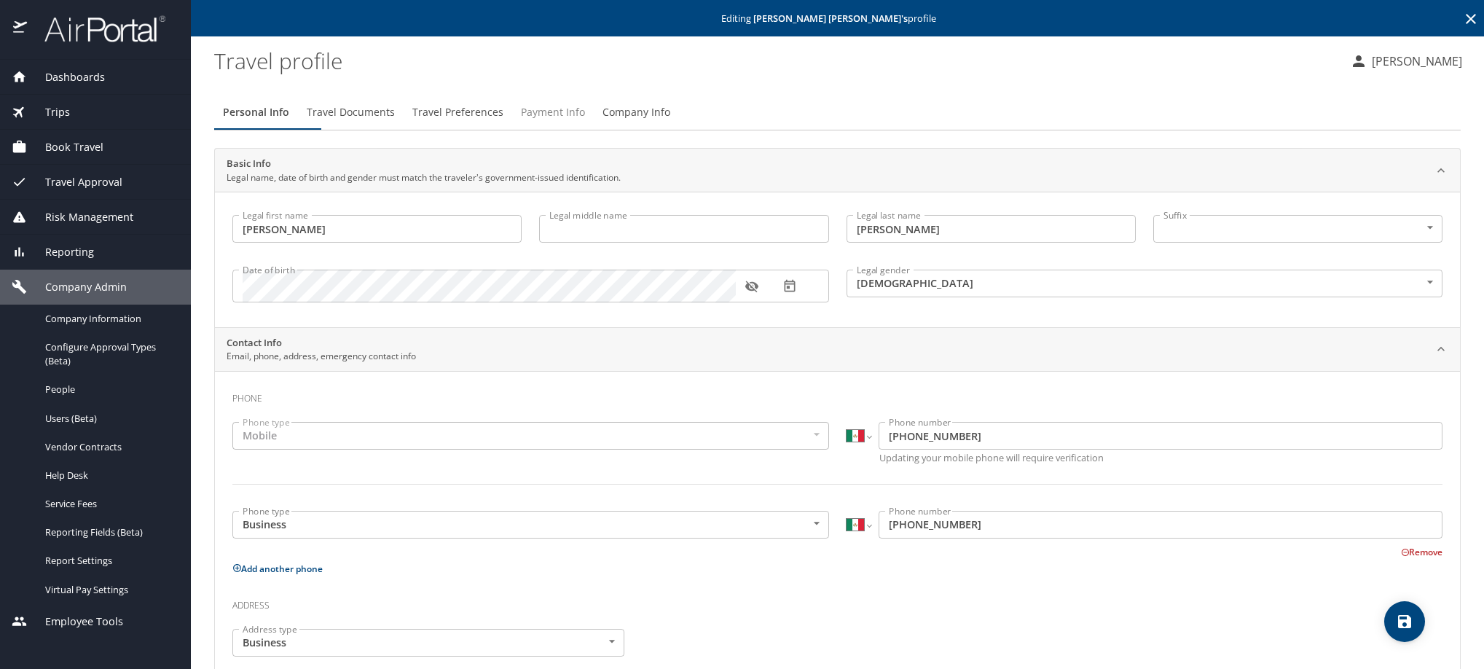
click at [585, 120] on span "Payment Info" at bounding box center [553, 112] width 64 height 18
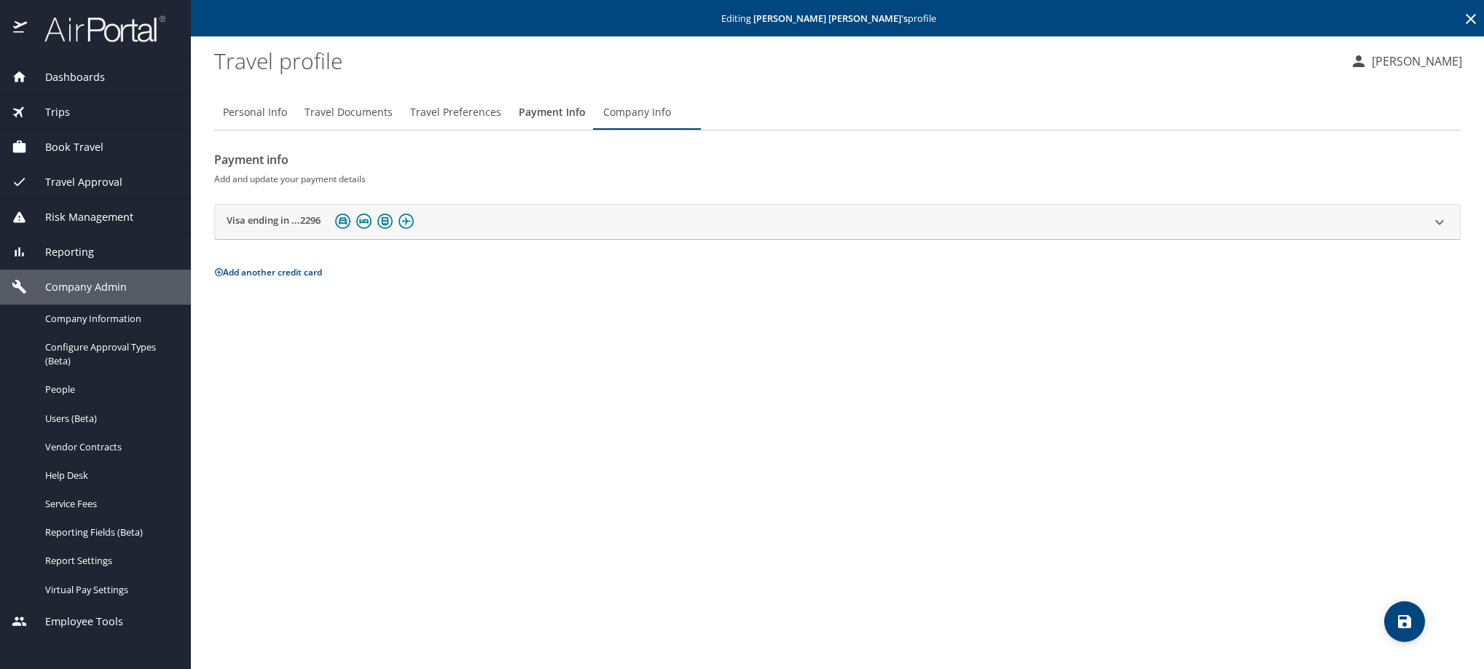
click at [274, 231] on h2 "Visa ending in ...2296" at bounding box center [274, 221] width 94 height 17
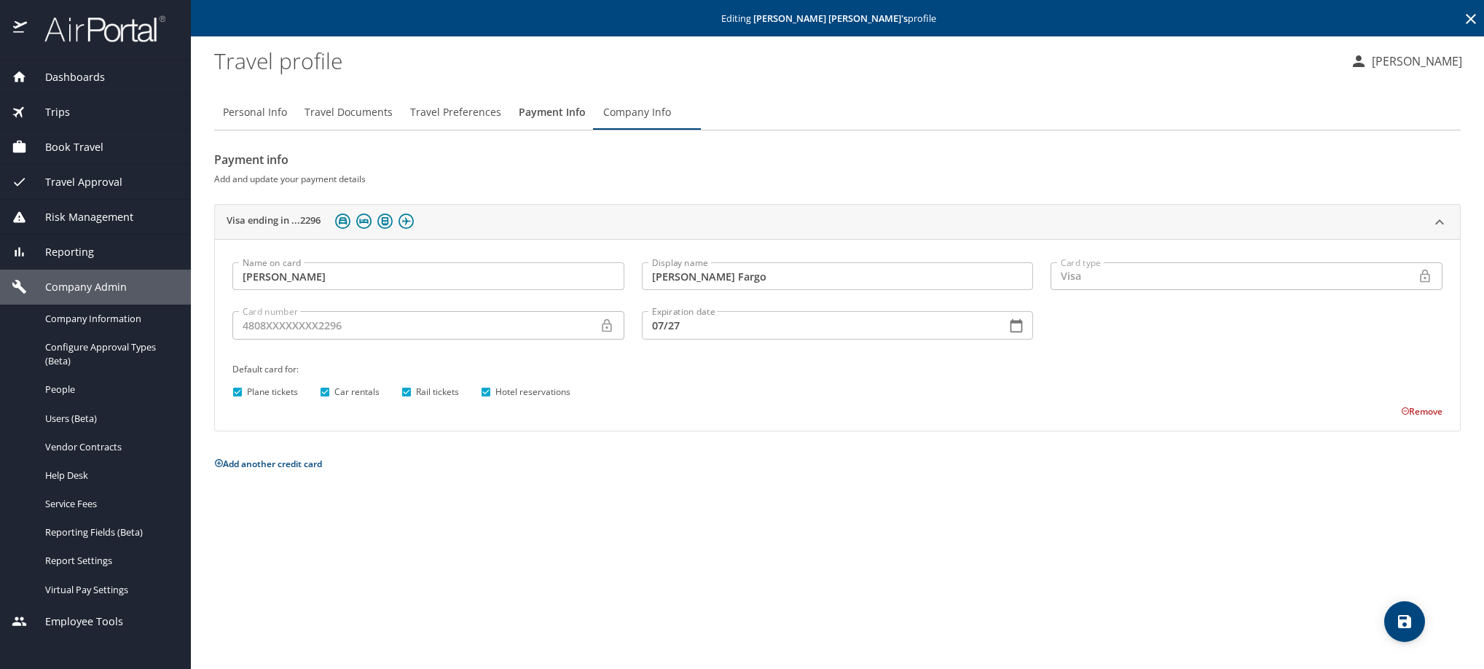
click at [236, 401] on input "Plane tickets" at bounding box center [237, 391] width 19 height 19
checkbox input "false"
click at [1405, 628] on icon "save" at bounding box center [1404, 621] width 17 height 17
click at [1465, 20] on icon at bounding box center [1470, 19] width 10 height 10
